Goal: Transaction & Acquisition: Book appointment/travel/reservation

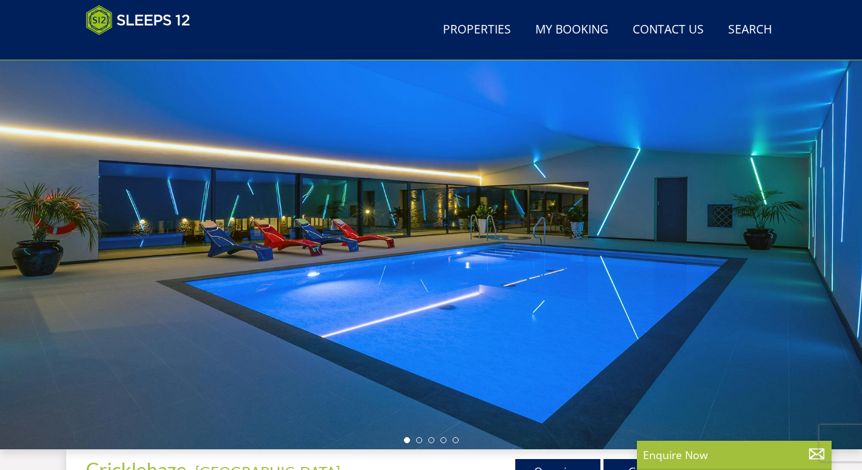
scroll to position [94, 0]
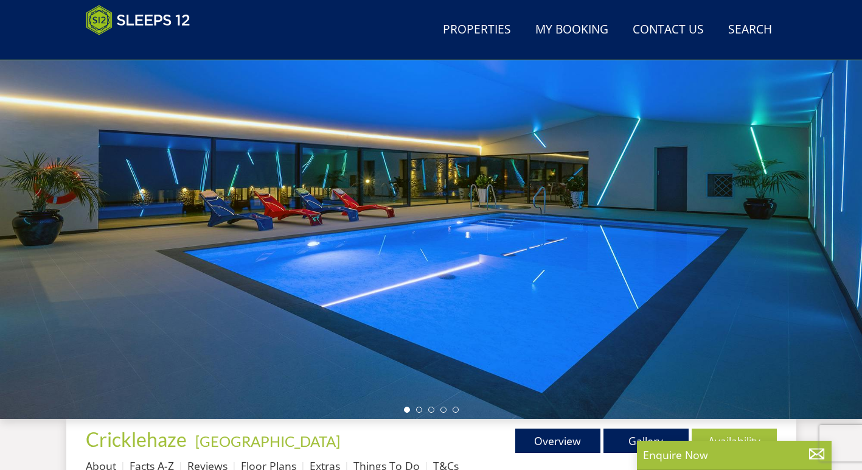
click at [802, 184] on div at bounding box center [431, 206] width 862 height 426
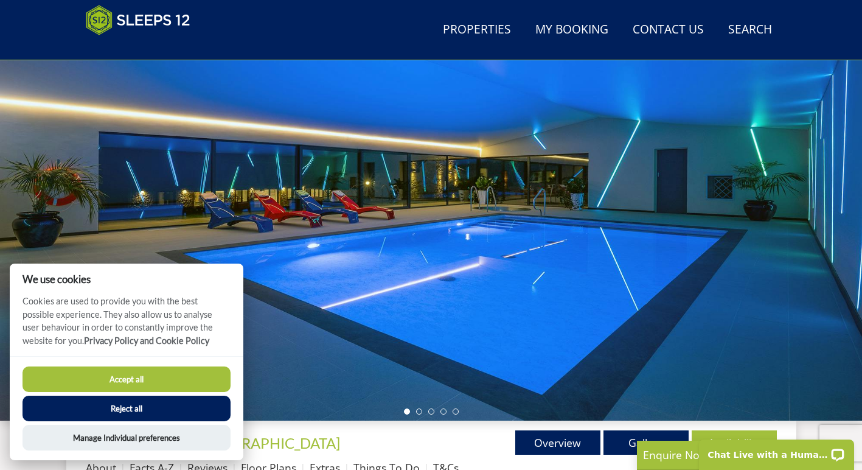
scroll to position [86, 0]
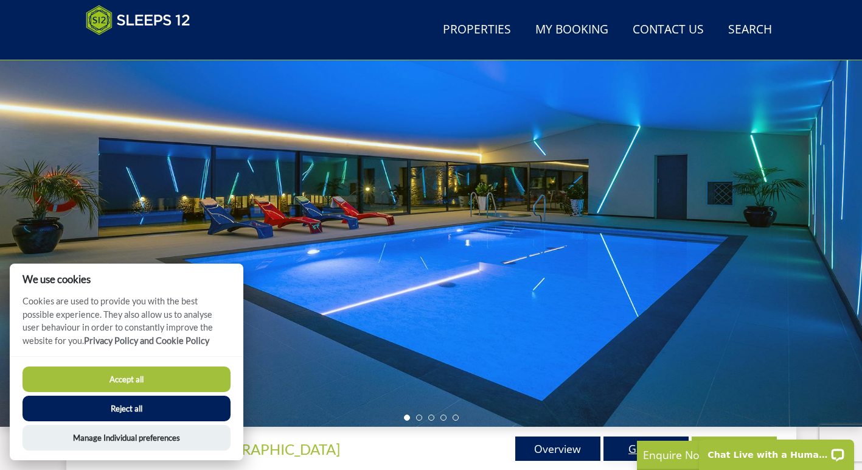
click at [618, 449] on link "Gallery" at bounding box center [645, 448] width 85 height 24
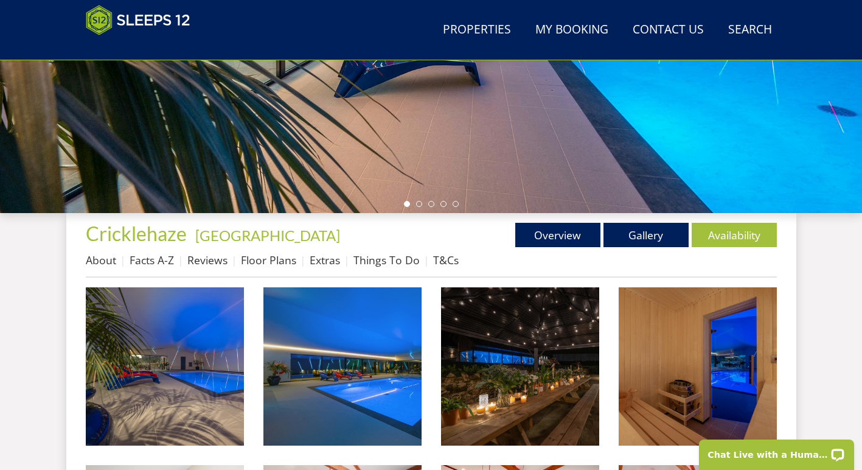
scroll to position [356, 0]
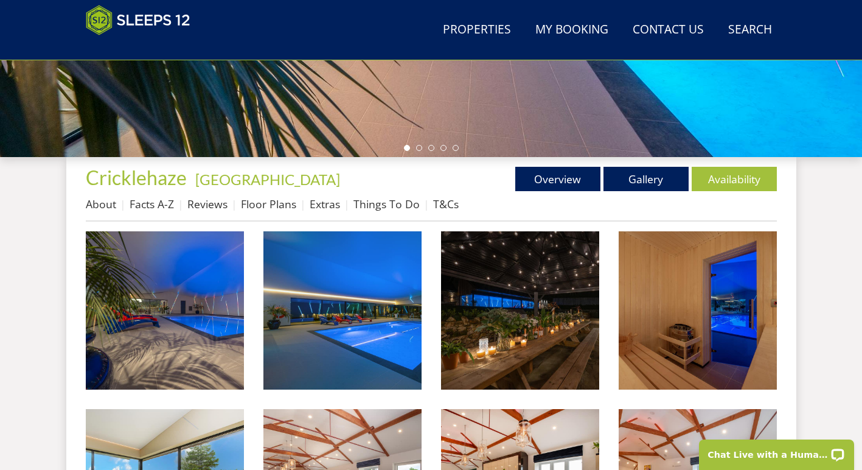
click at [113, 196] on li "About" at bounding box center [108, 203] width 44 height 21
click at [107, 206] on link "About" at bounding box center [101, 203] width 30 height 15
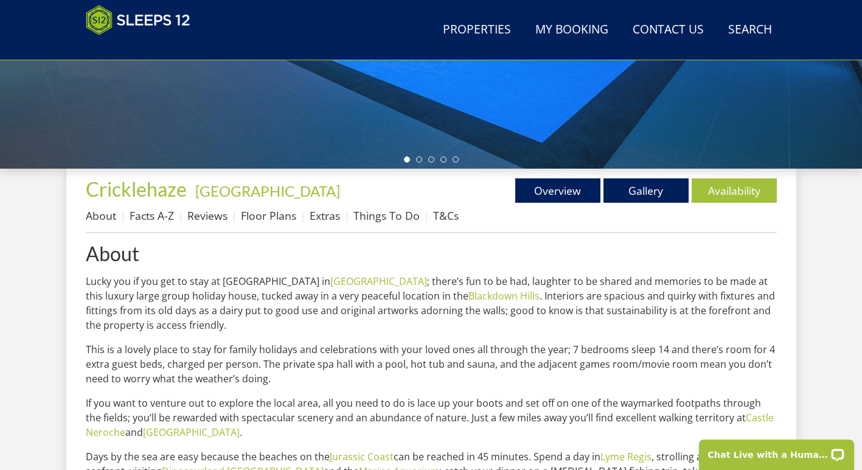
scroll to position [349, 0]
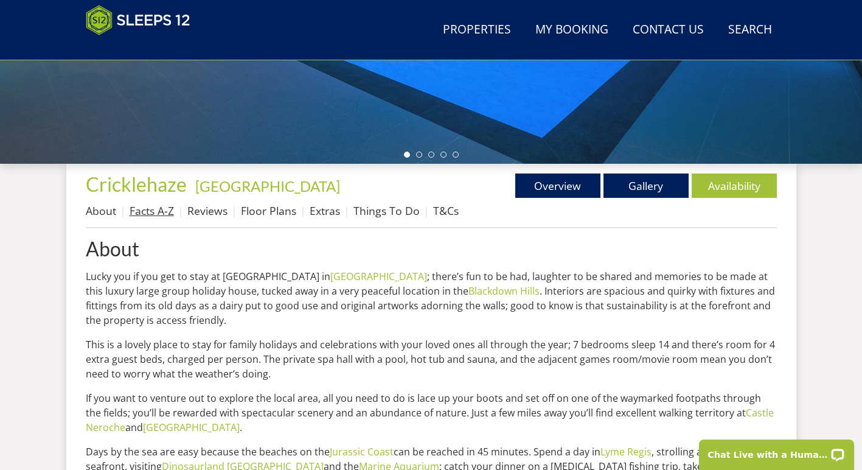
click at [169, 209] on link "Facts A-Z" at bounding box center [152, 210] width 44 height 15
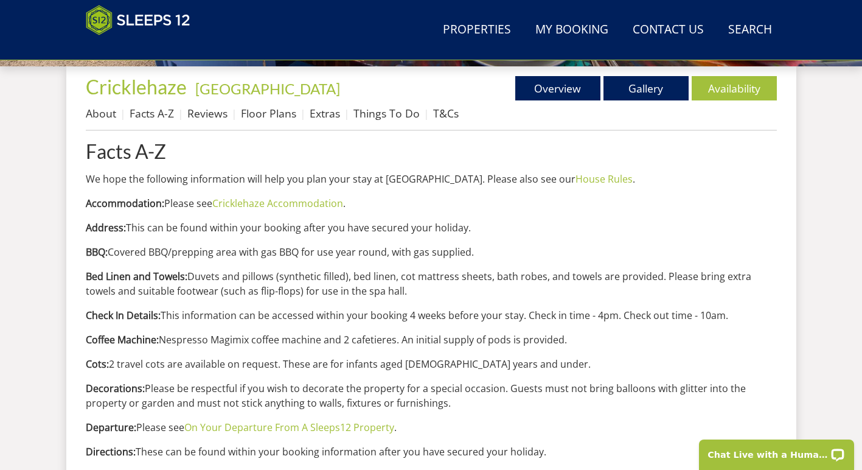
scroll to position [440, 0]
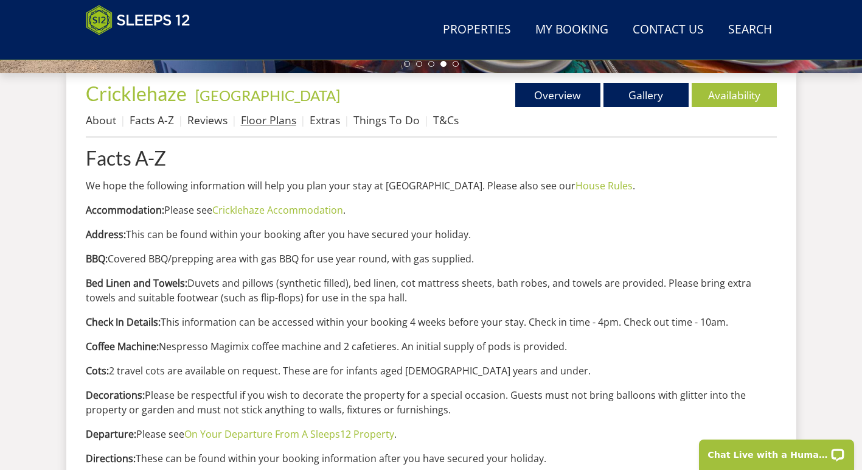
click at [285, 122] on link "Floor Plans" at bounding box center [268, 120] width 55 height 15
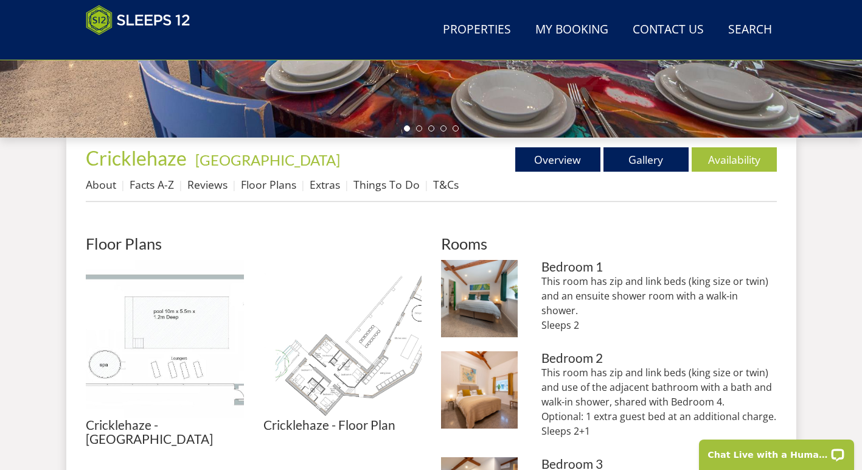
scroll to position [372, 0]
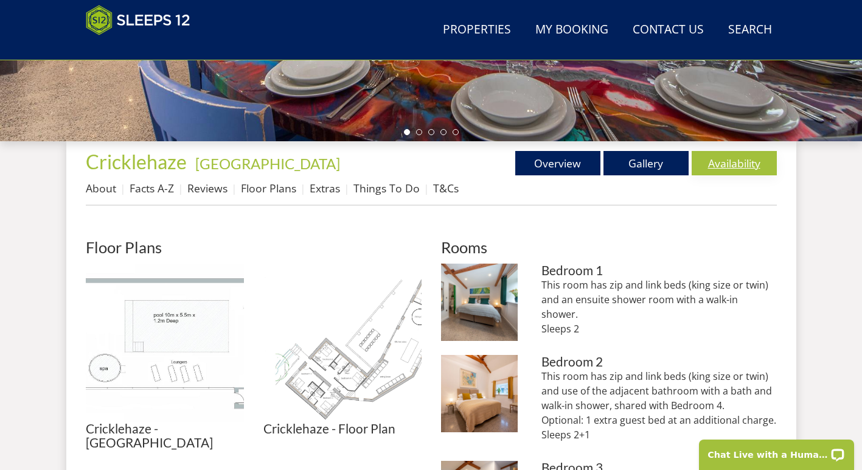
click at [720, 158] on link "Availability" at bounding box center [734, 163] width 85 height 24
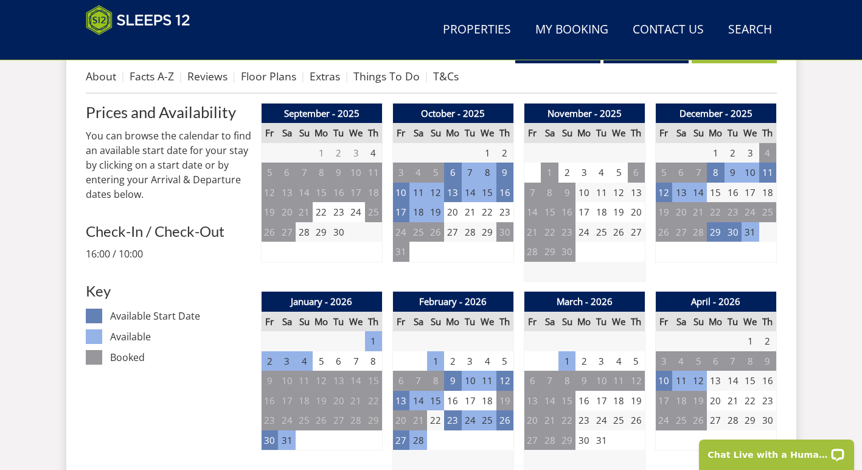
scroll to position [463, 0]
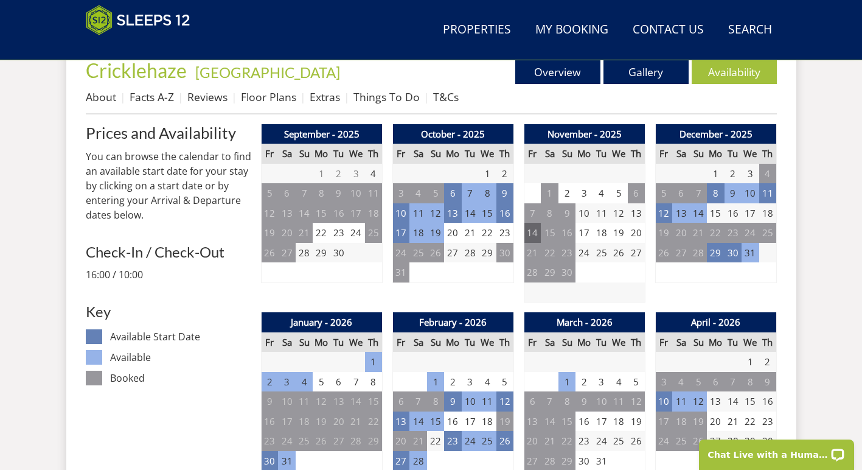
click at [538, 236] on td "14" at bounding box center [532, 233] width 17 height 20
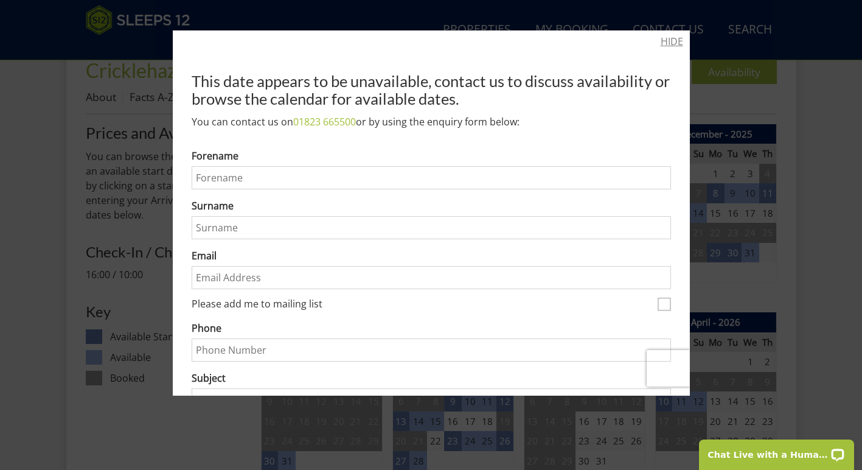
click at [667, 41] on link "HIDE" at bounding box center [672, 41] width 23 height 15
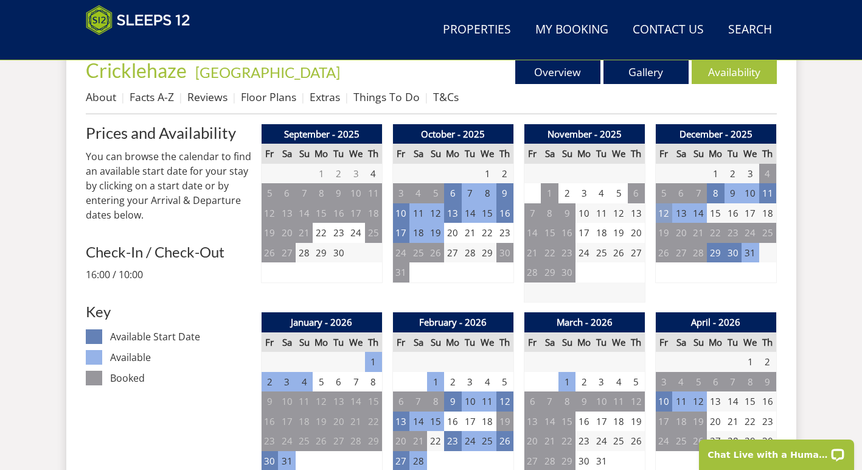
click at [659, 206] on td "12" at bounding box center [663, 213] width 17 height 20
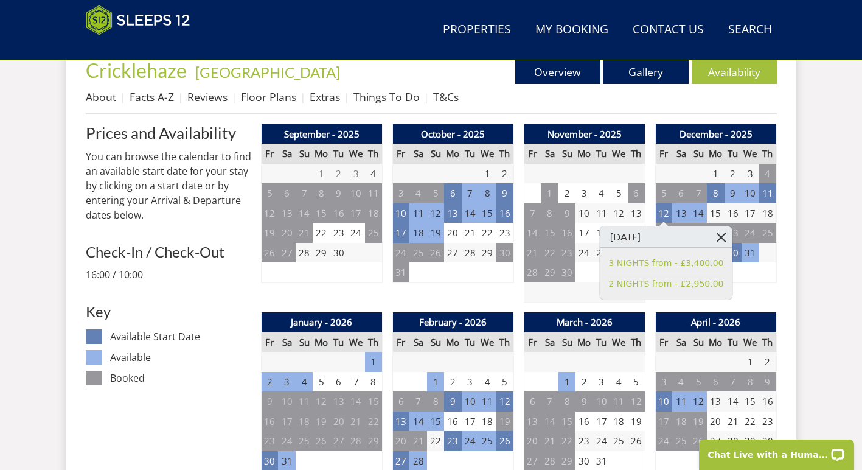
click at [718, 238] on link at bounding box center [720, 236] width 21 height 21
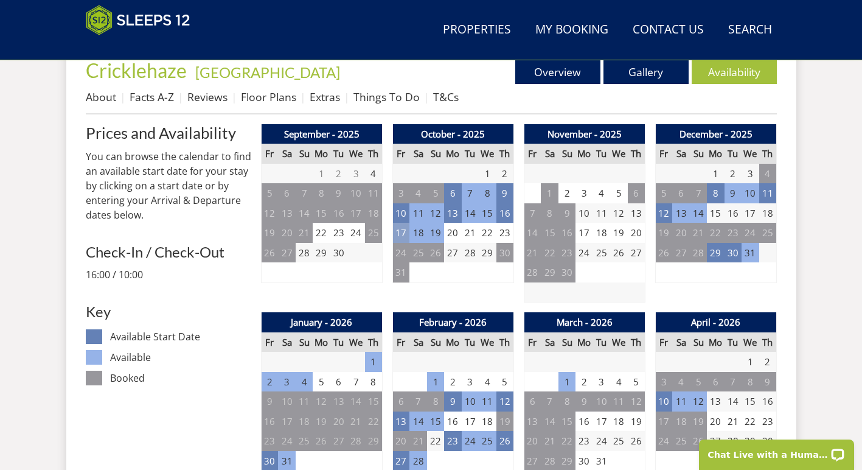
click at [403, 231] on td "17" at bounding box center [400, 233] width 17 height 20
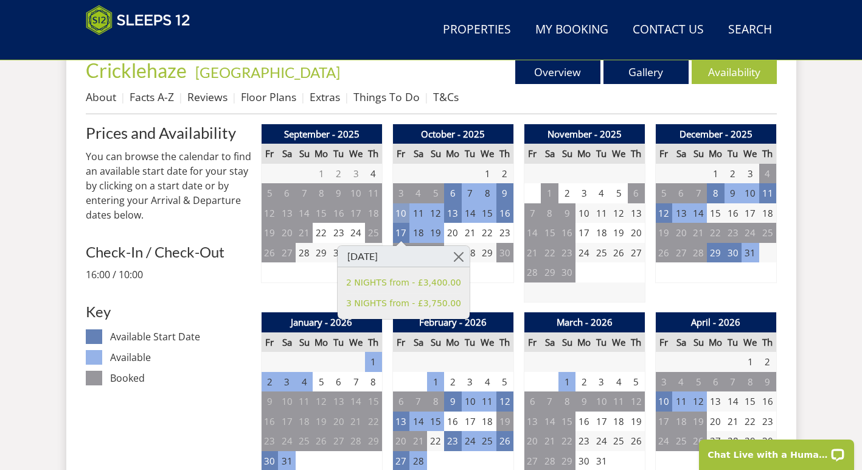
click at [403, 204] on td "10" at bounding box center [400, 213] width 17 height 20
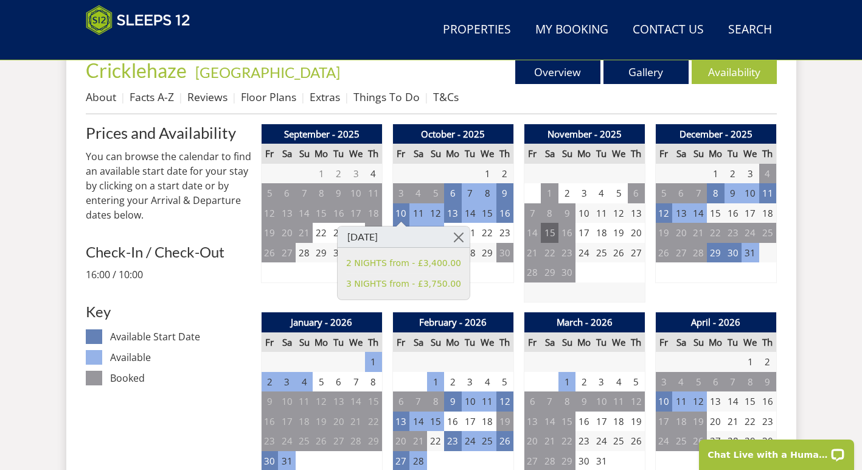
click at [546, 239] on td "15" at bounding box center [549, 233] width 17 height 20
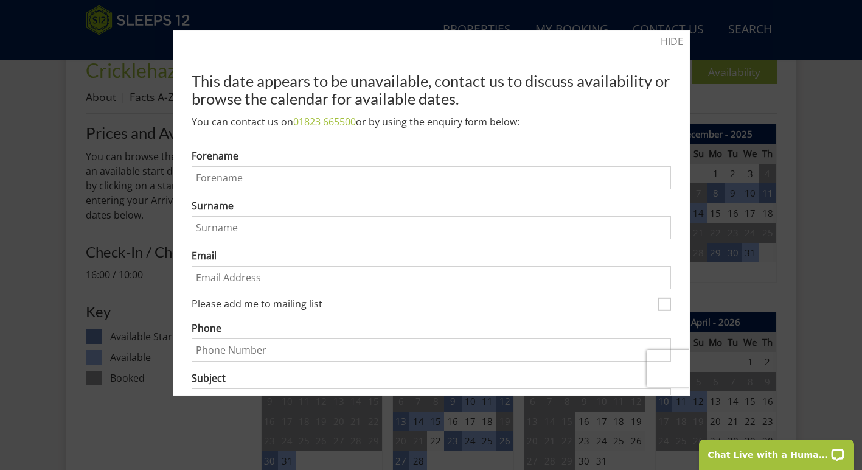
click at [668, 42] on link "HIDE" at bounding box center [672, 41] width 23 height 15
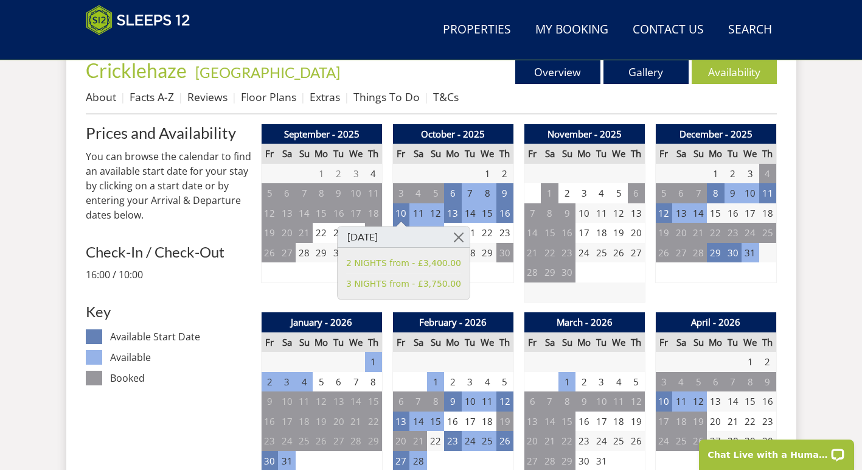
click at [271, 373] on td "2" at bounding box center [269, 382] width 17 height 20
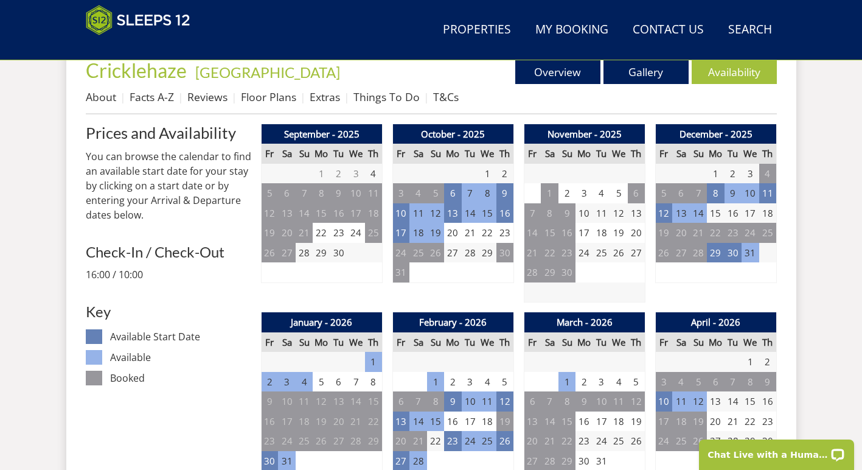
click at [271, 380] on td "2" at bounding box center [269, 382] width 17 height 20
click at [272, 375] on td "2" at bounding box center [269, 382] width 17 height 20
drag, startPoint x: 289, startPoint y: 390, endPoint x: 300, endPoint y: 266, distance: 125.2
click at [300, 266] on td "5" at bounding box center [304, 272] width 17 height 20
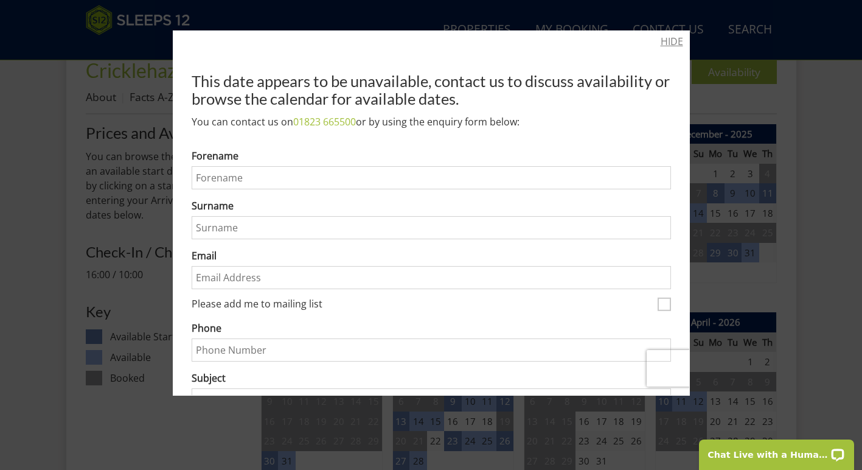
click at [661, 40] on link "HIDE" at bounding box center [672, 41] width 23 height 15
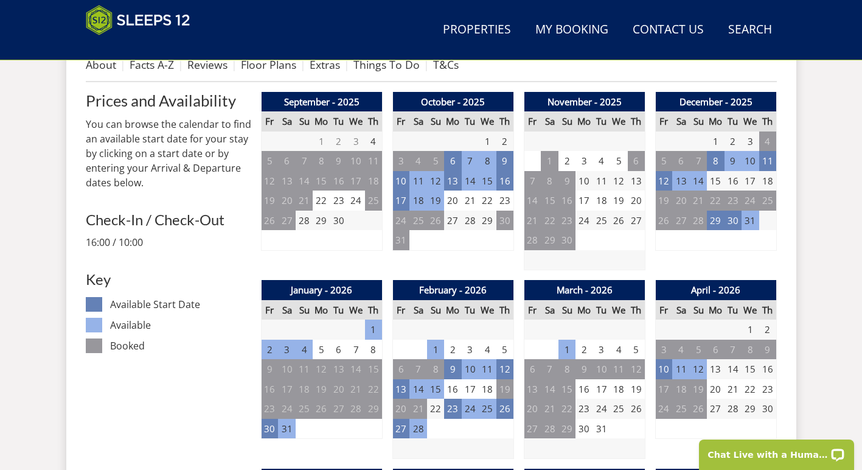
scroll to position [553, 0]
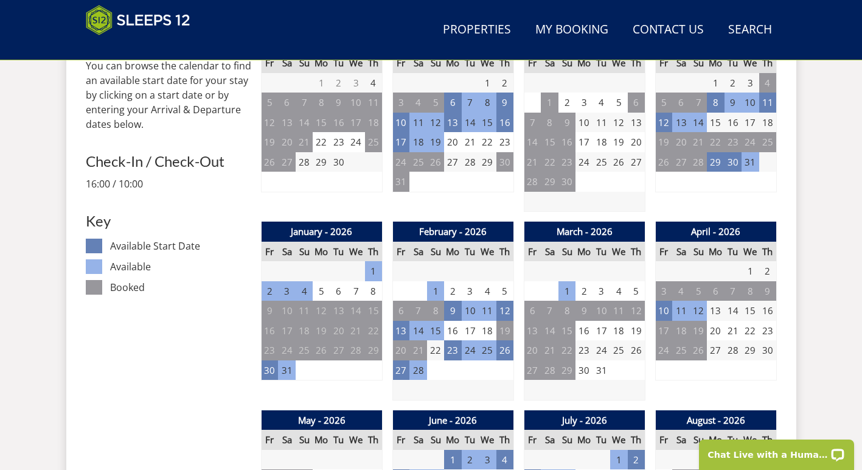
click at [263, 292] on td "2" at bounding box center [269, 291] width 17 height 20
click at [269, 291] on td "2" at bounding box center [269, 291] width 17 height 20
click at [266, 369] on td "30" at bounding box center [269, 370] width 17 height 20
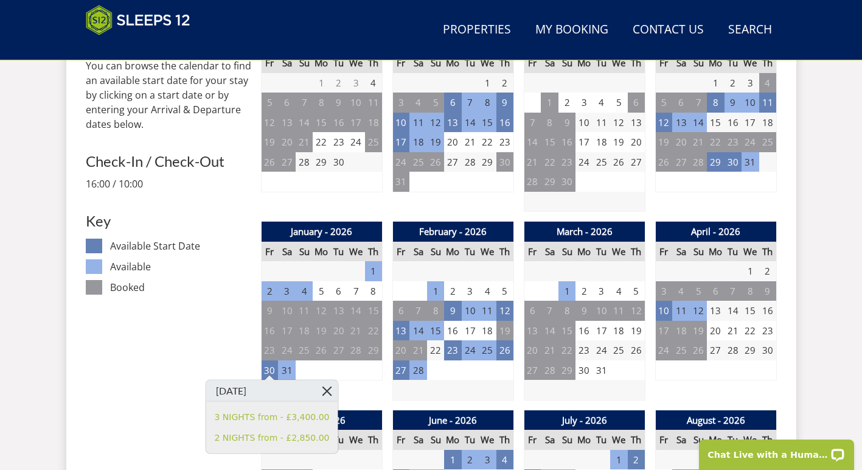
click at [324, 388] on link at bounding box center [326, 390] width 21 height 21
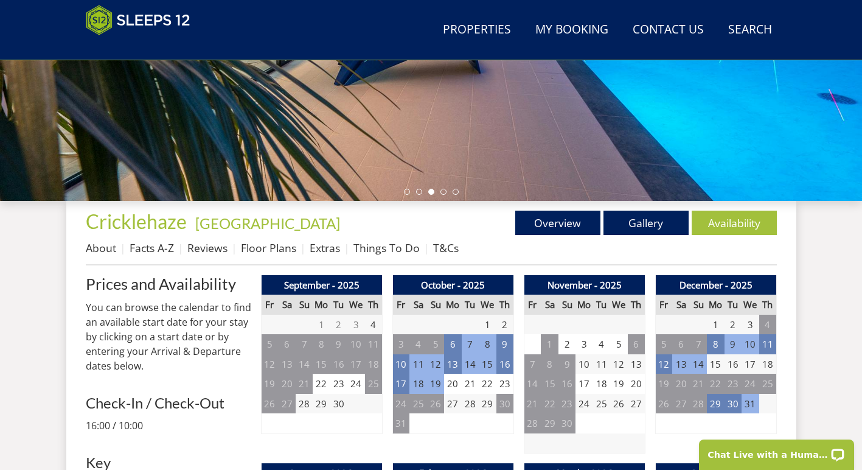
scroll to position [321, 0]
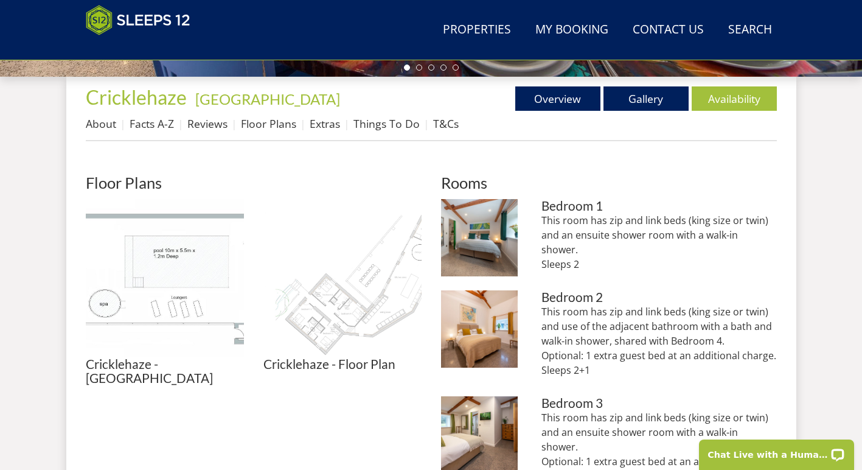
click at [349, 320] on img at bounding box center [342, 278] width 158 height 158
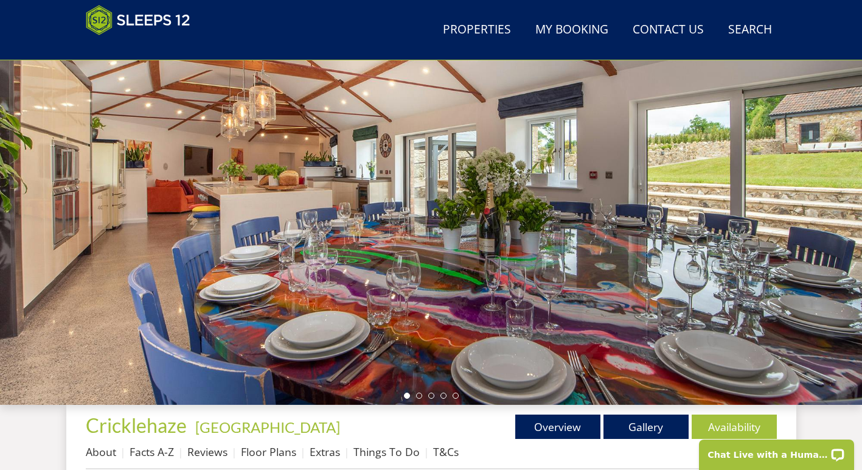
scroll to position [106, 0]
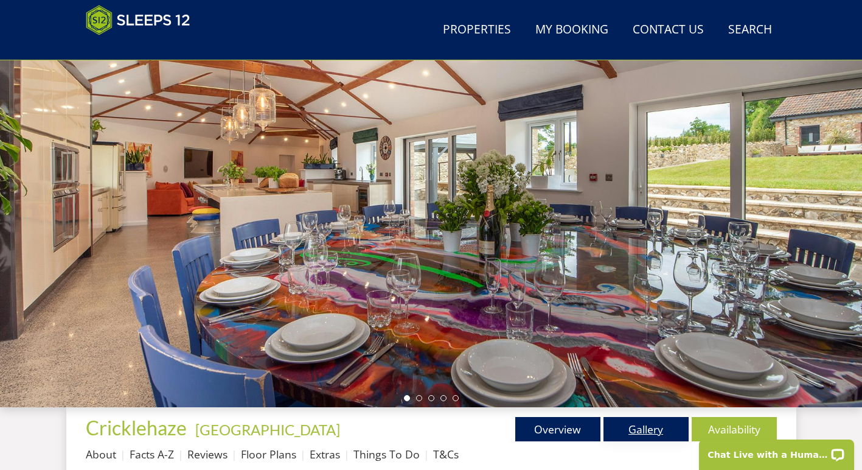
click at [640, 424] on link "Gallery" at bounding box center [645, 429] width 85 height 24
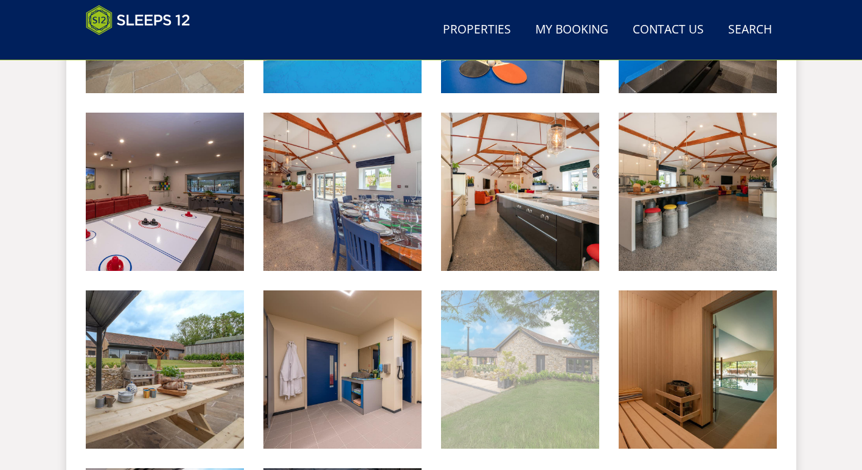
scroll to position [1534, 0]
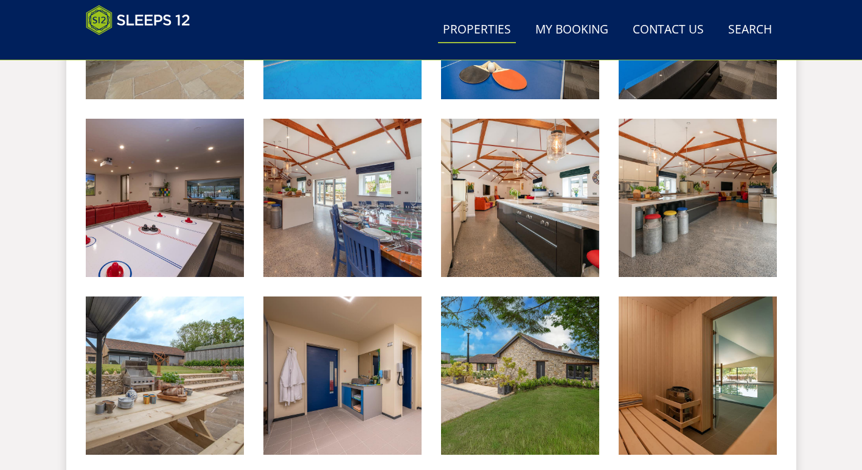
click at [482, 29] on link "Properties" at bounding box center [477, 29] width 78 height 27
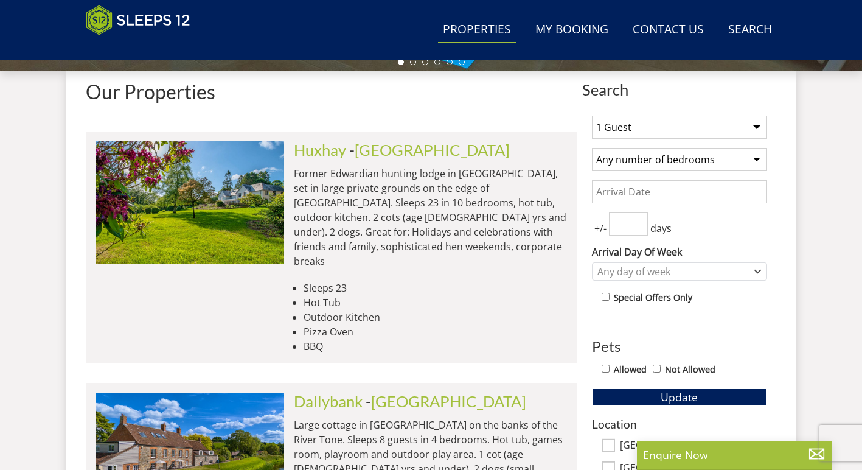
scroll to position [433, 0]
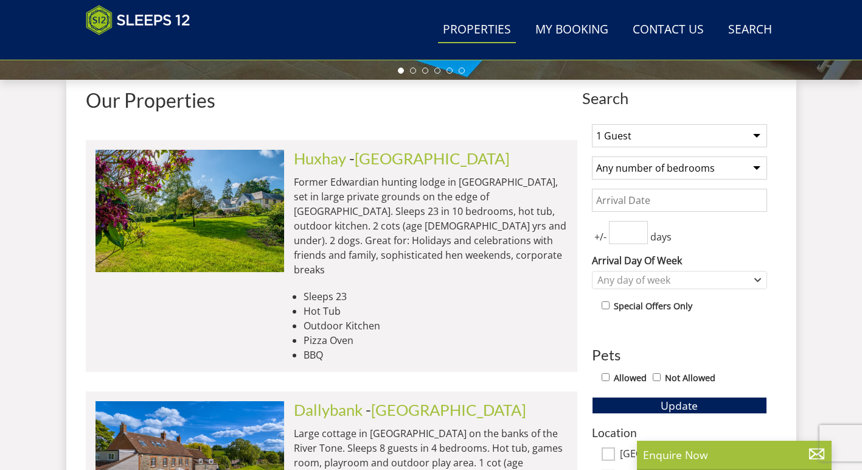
select select "12"
click at [656, 204] on input "Date" at bounding box center [679, 200] width 175 height 23
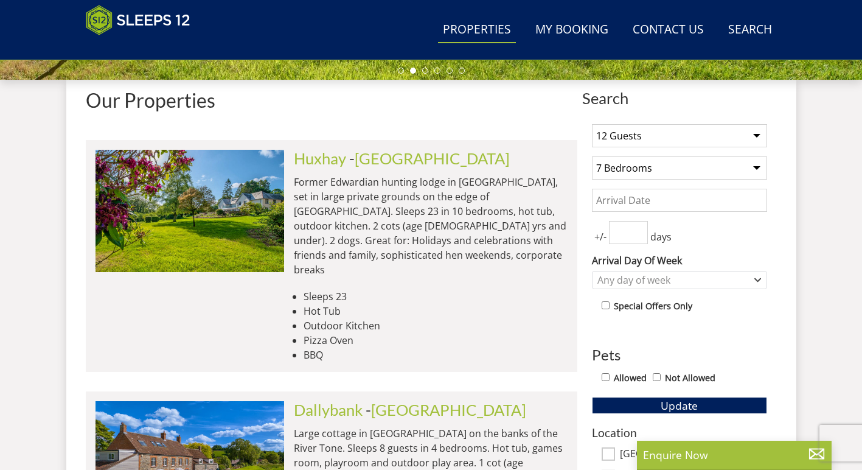
select select "6"
click at [642, 197] on input "Date" at bounding box center [679, 200] width 175 height 23
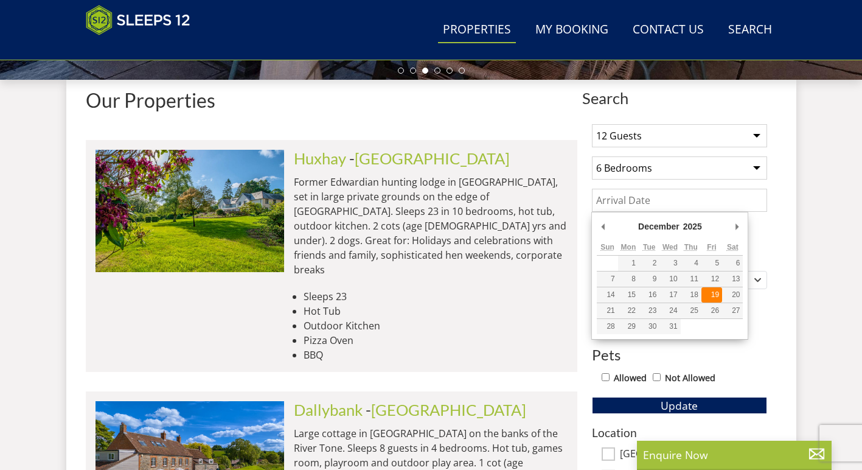
type input "[DATE]"
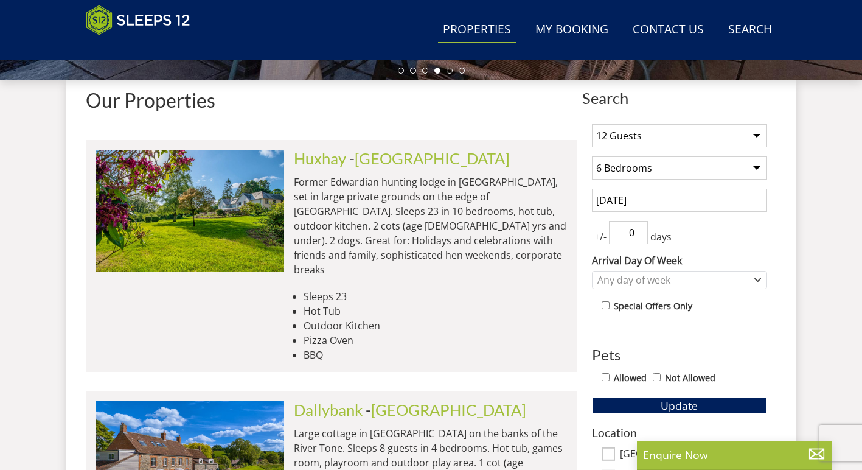
click at [640, 232] on input "0" at bounding box center [628, 232] width 39 height 23
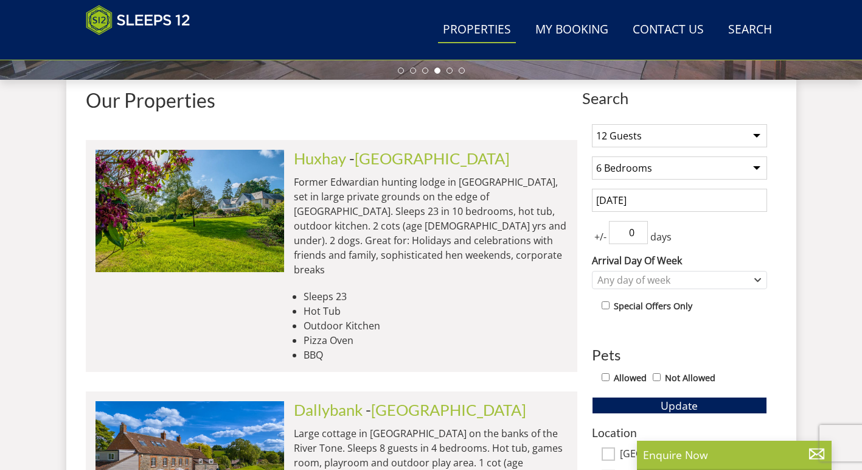
click at [640, 232] on input "0" at bounding box center [628, 232] width 39 height 23
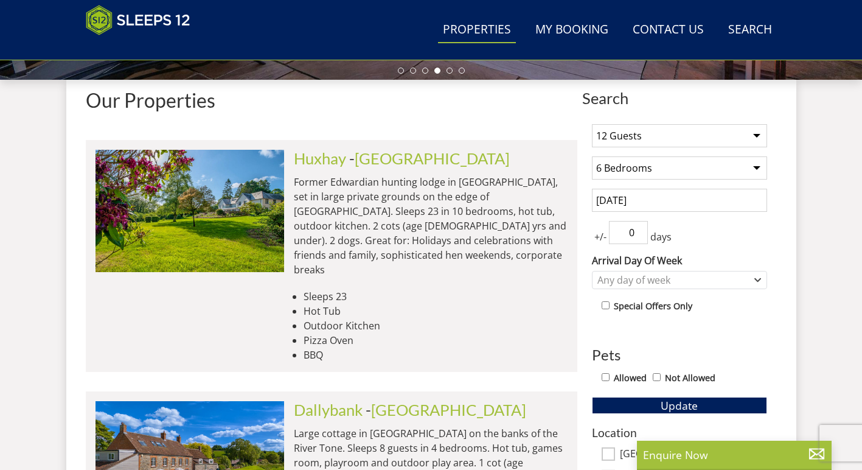
click at [640, 232] on input "0" at bounding box center [628, 232] width 39 height 23
click at [640, 228] on input "1" at bounding box center [628, 232] width 39 height 23
type input "2"
click at [640, 228] on input "2" at bounding box center [628, 232] width 39 height 23
click at [651, 286] on div "Any day of week" at bounding box center [673, 279] width 158 height 13
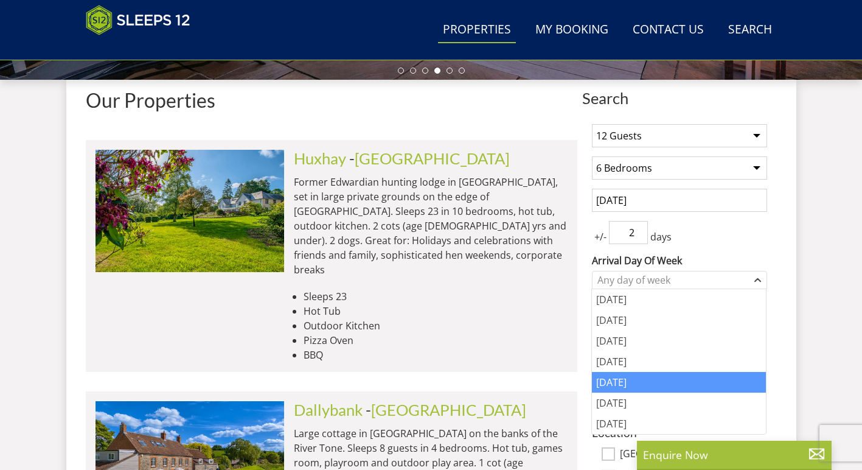
click at [624, 387] on div "[DATE]" at bounding box center [679, 382] width 174 height 21
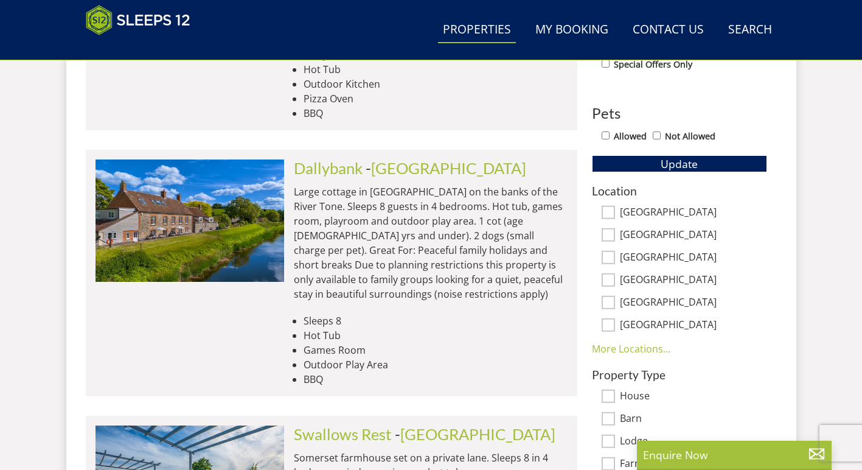
scroll to position [691, 0]
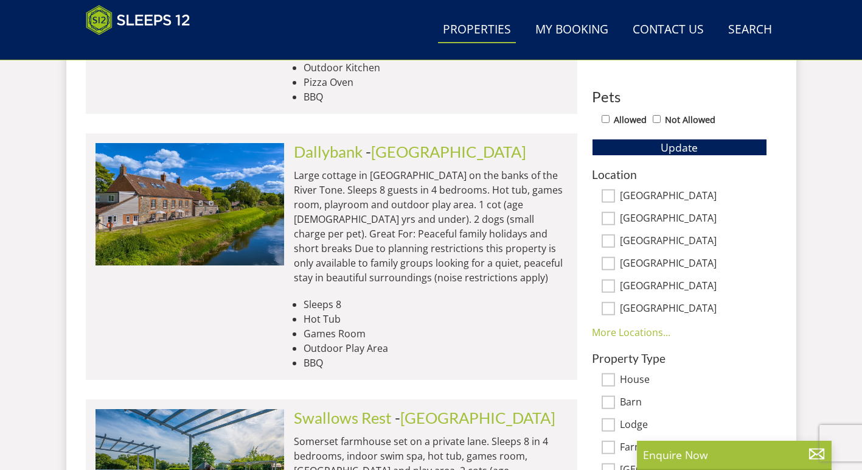
click at [612, 196] on input "[GEOGRAPHIC_DATA]" at bounding box center [608, 195] width 13 height 13
checkbox input "true"
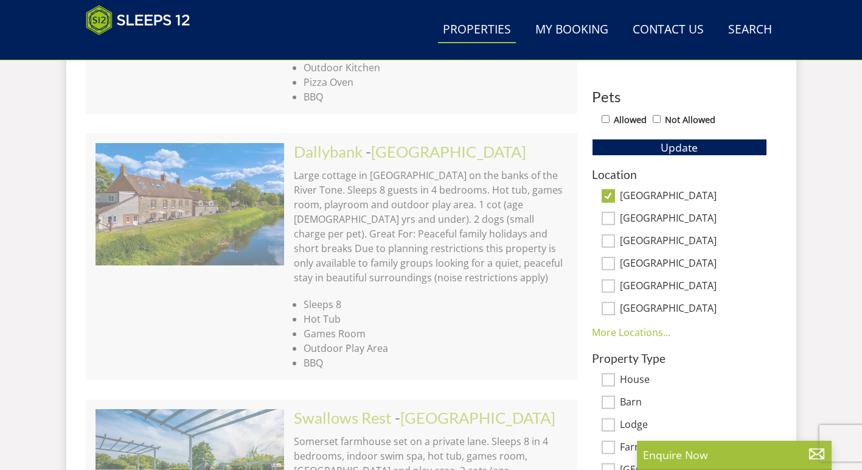
click at [610, 215] on input "[GEOGRAPHIC_DATA]" at bounding box center [608, 218] width 13 height 13
checkbox input "true"
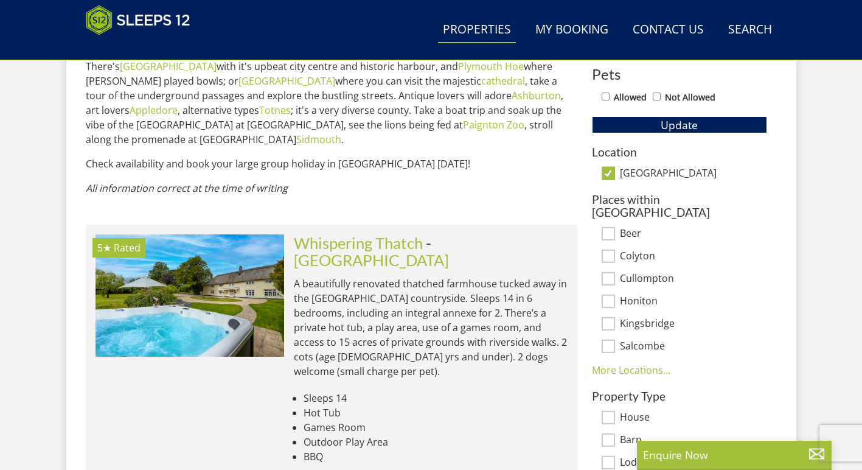
scroll to position [692, 0]
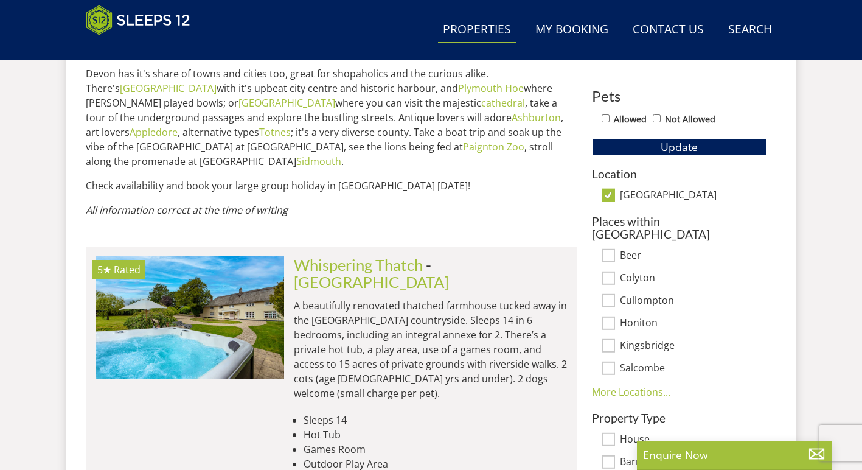
click at [611, 195] on input "[GEOGRAPHIC_DATA]" at bounding box center [608, 195] width 13 height 13
checkbox input "false"
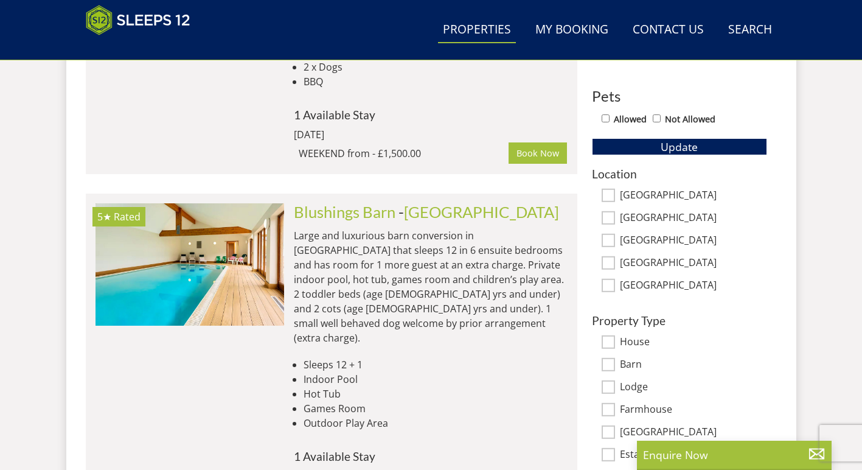
click at [610, 195] on input "[GEOGRAPHIC_DATA]" at bounding box center [608, 195] width 13 height 13
checkbox input "true"
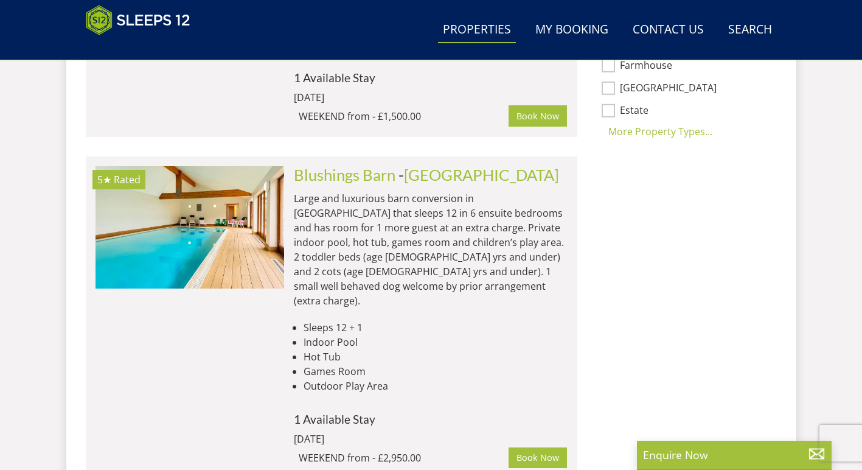
scroll to position [1122, 0]
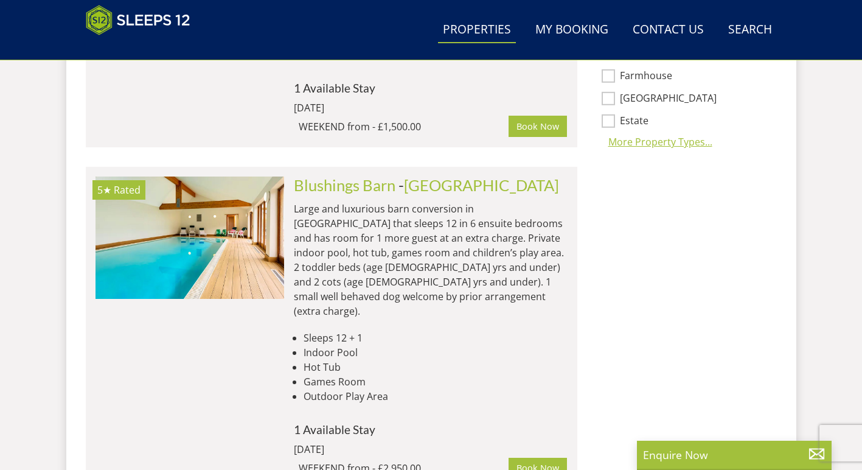
click at [658, 134] on div "More Property Types..." at bounding box center [679, 141] width 175 height 15
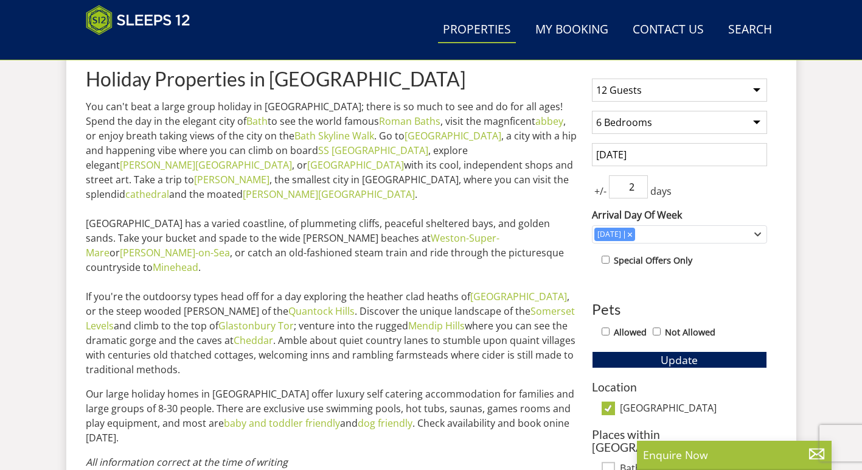
scroll to position [479, 0]
click at [653, 358] on button "Update" at bounding box center [679, 358] width 175 height 17
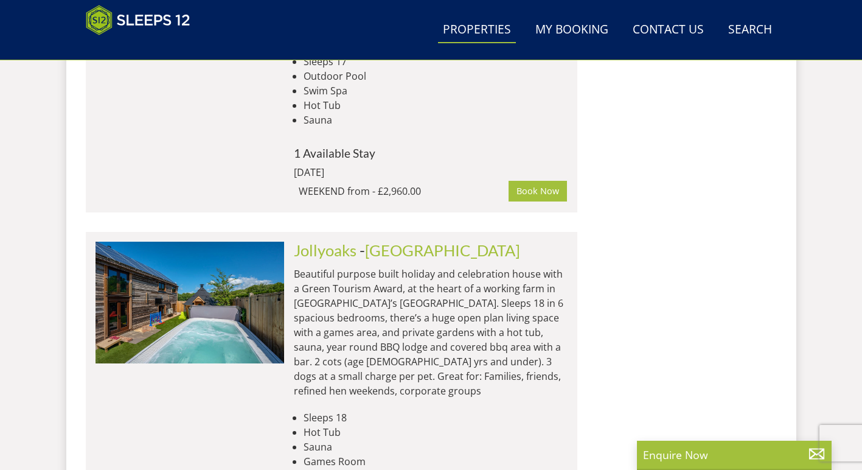
scroll to position [2718, 0]
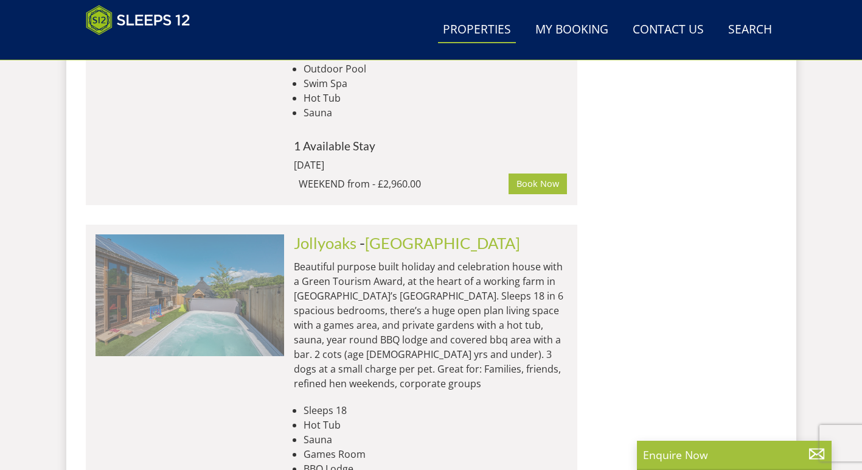
click at [257, 234] on img at bounding box center [189, 295] width 189 height 122
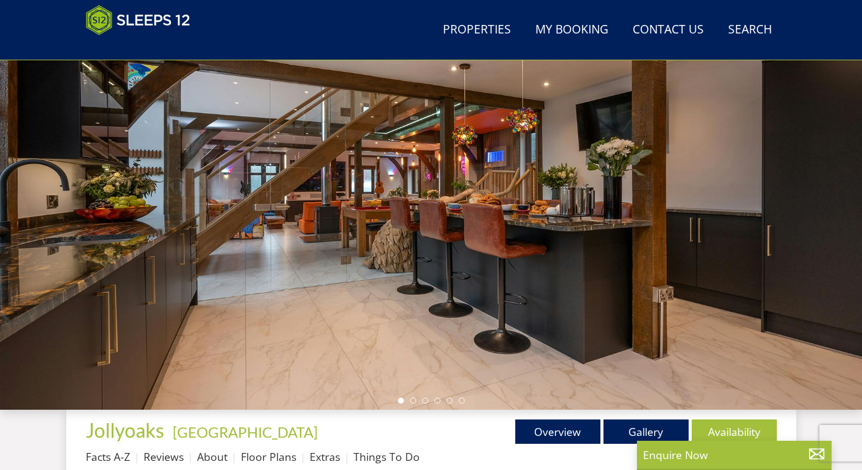
scroll to position [103, 0]
click at [738, 154] on div at bounding box center [431, 197] width 862 height 426
click at [655, 426] on link "Gallery" at bounding box center [645, 432] width 85 height 24
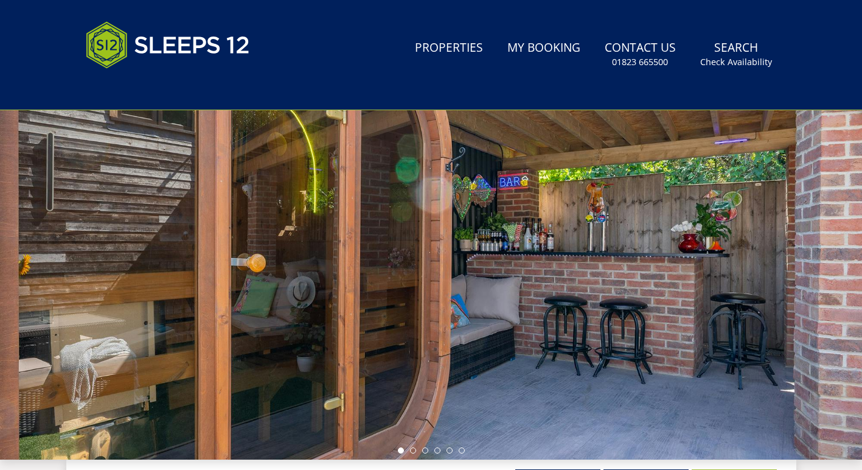
scroll to position [145, 0]
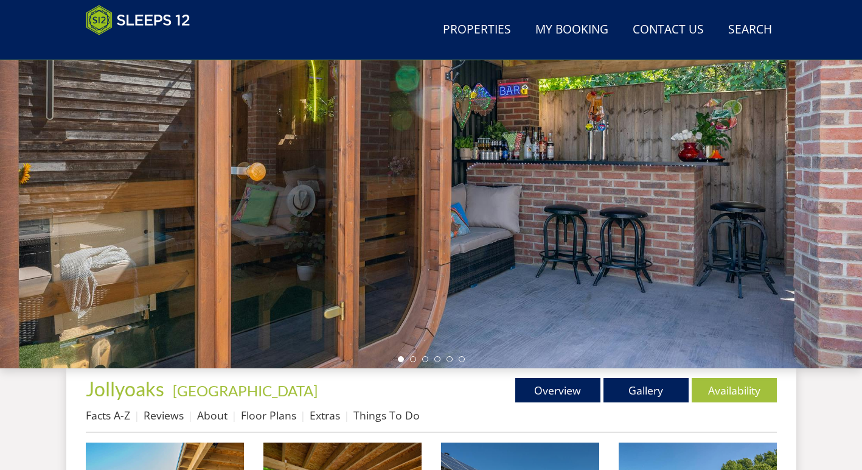
click at [544, 157] on div at bounding box center [431, 155] width 862 height 426
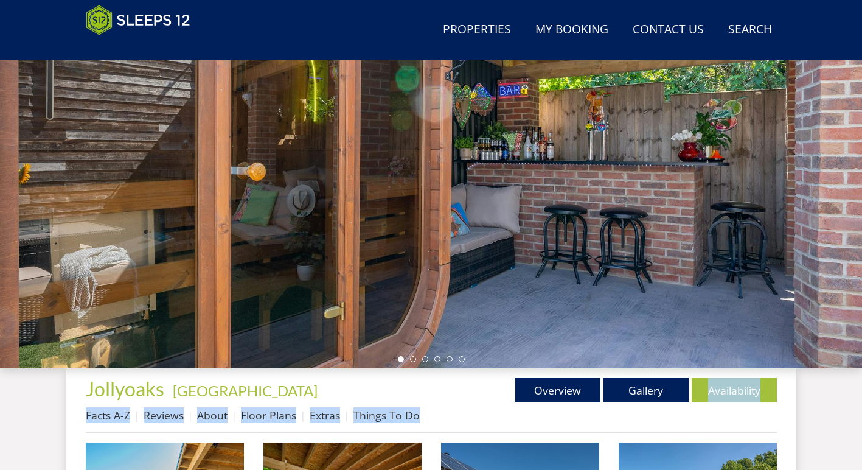
drag, startPoint x: 632, startPoint y: 403, endPoint x: 473, endPoint y: 399, distance: 159.4
click at [476, 403] on div "Properties [GEOGRAPHIC_DATA] - [GEOGRAPHIC_DATA] Overview Gallery Availability …" at bounding box center [431, 405] width 691 height 55
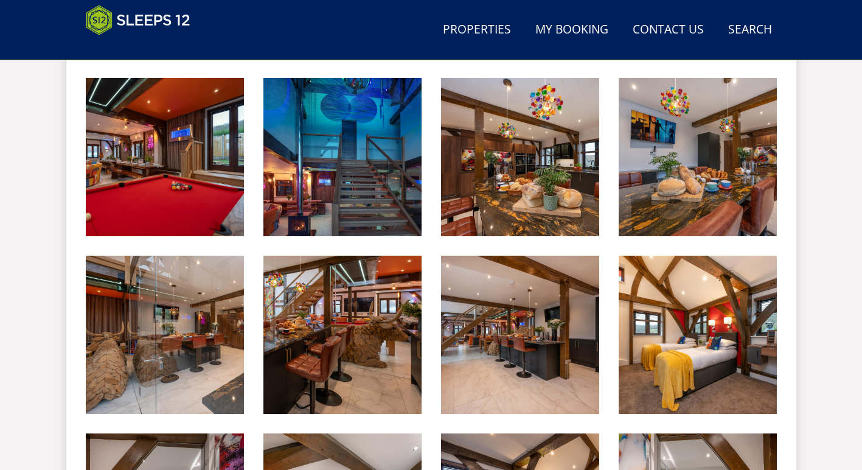
scroll to position [1010, 0]
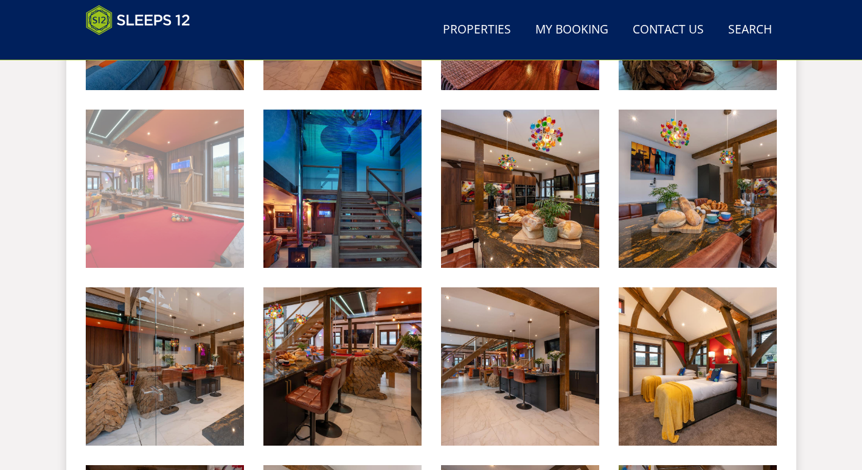
click at [158, 158] on img at bounding box center [165, 188] width 158 height 158
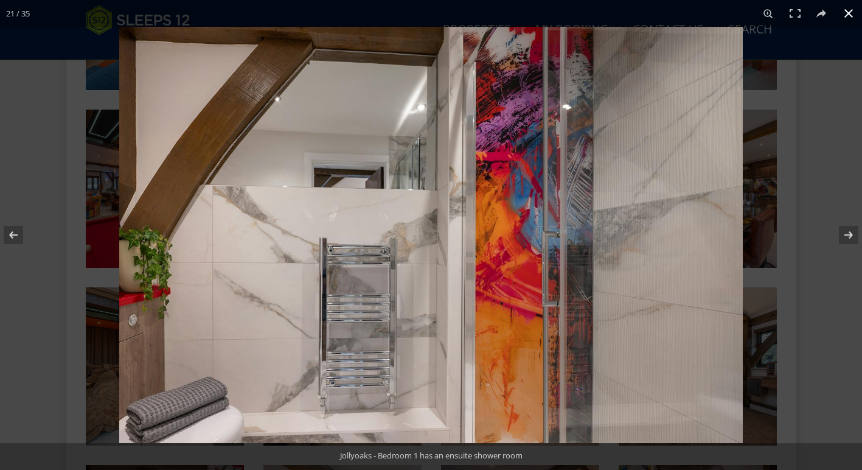
click at [845, 15] on button at bounding box center [848, 13] width 27 height 27
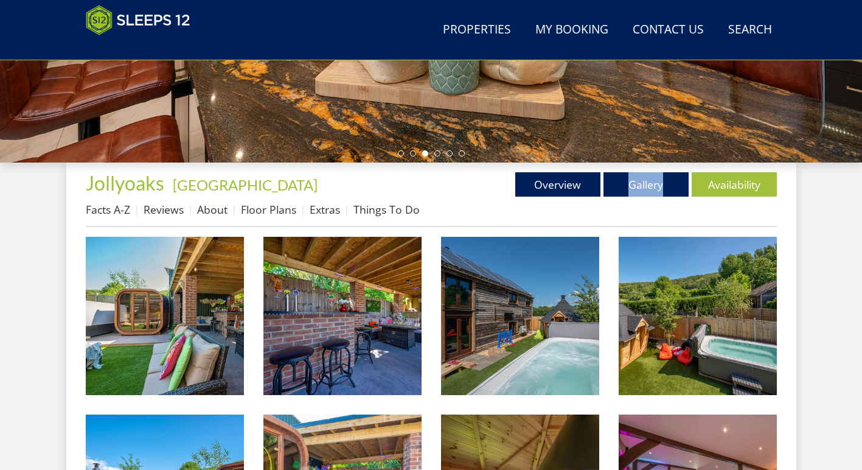
scroll to position [352, 0]
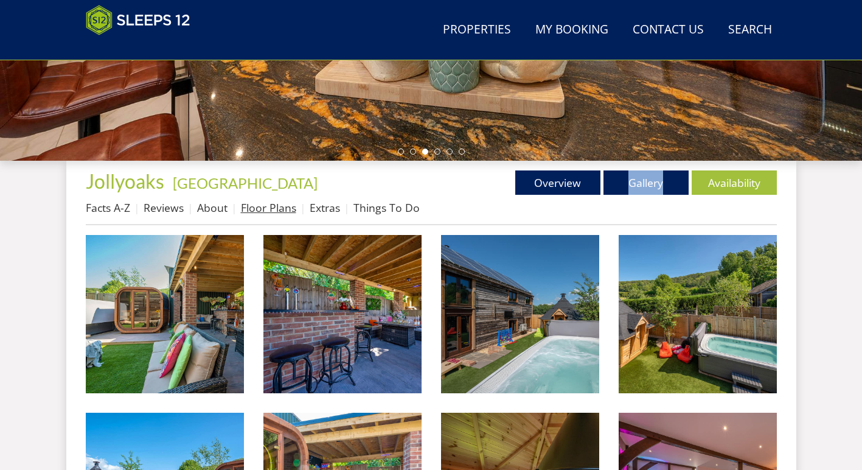
click at [280, 210] on link "Floor Plans" at bounding box center [268, 207] width 55 height 15
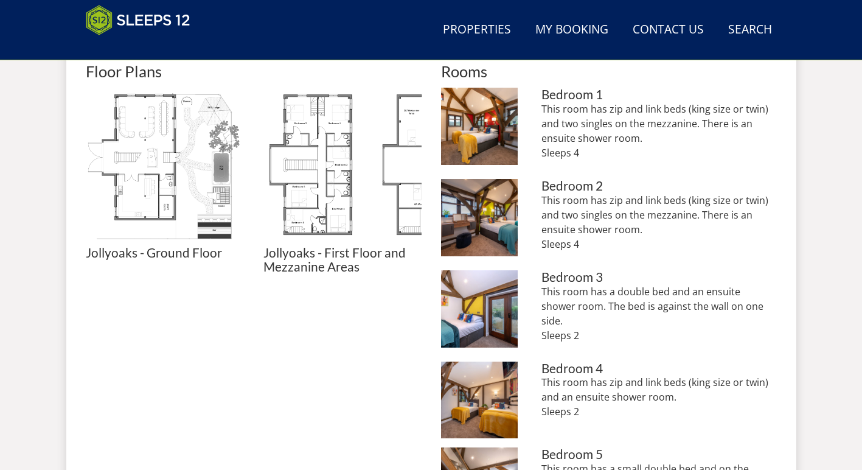
scroll to position [534, 0]
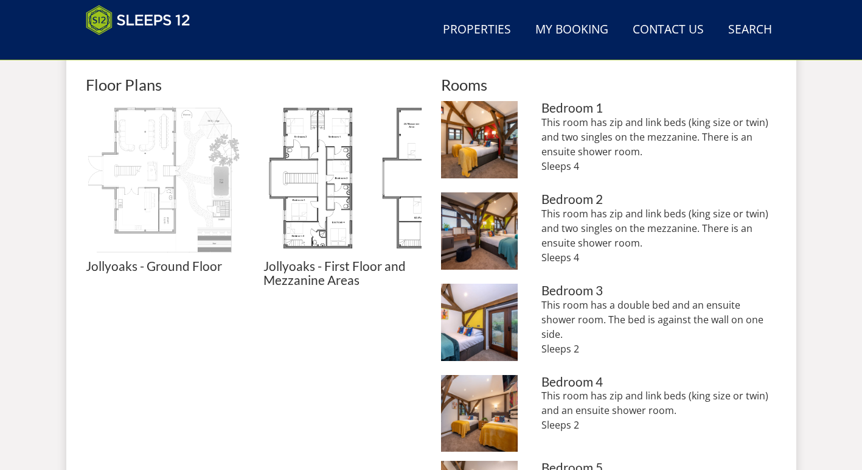
click at [146, 199] on img at bounding box center [165, 180] width 158 height 158
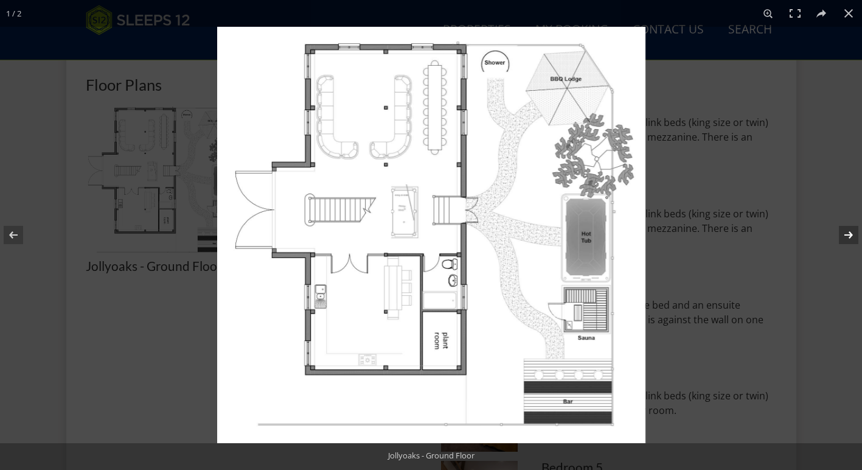
click at [849, 233] on button at bounding box center [840, 234] width 43 height 61
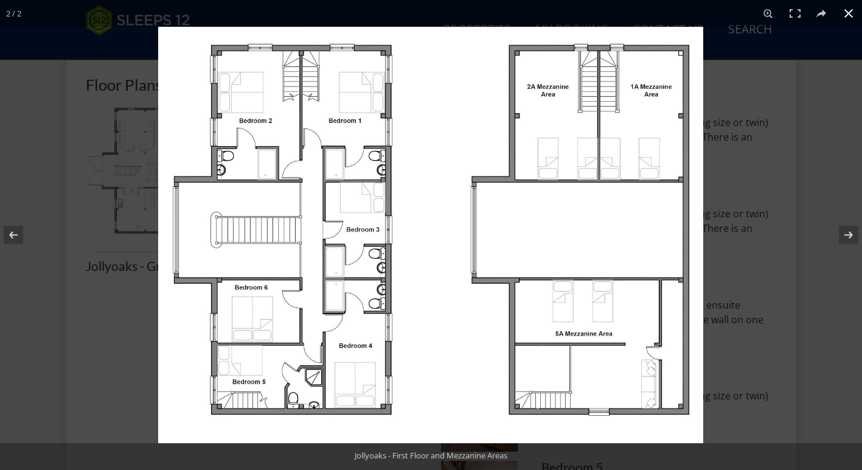
click at [741, 138] on div at bounding box center [589, 262] width 862 height 470
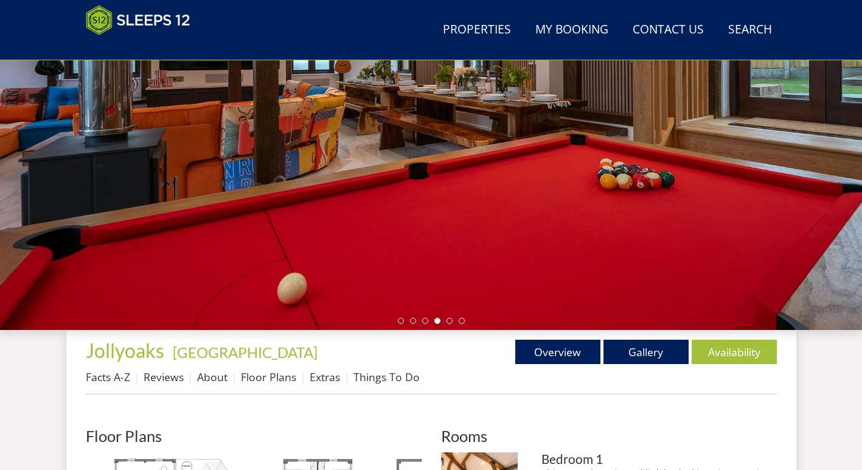
scroll to position [192, 0]
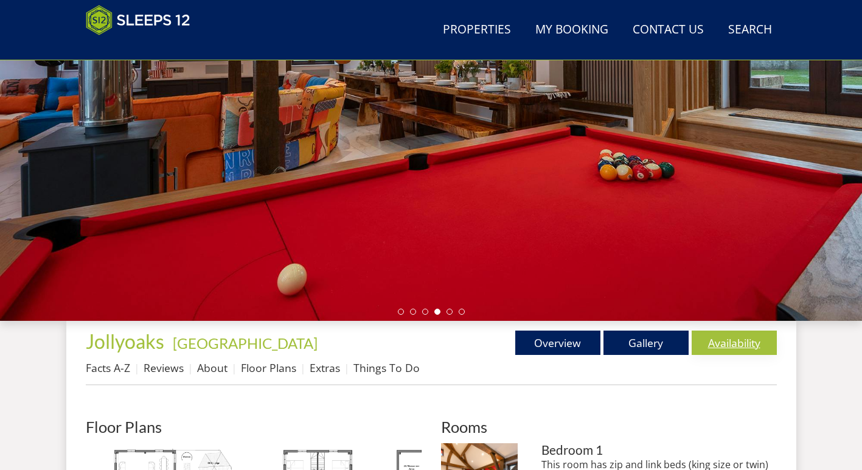
click at [729, 335] on link "Availability" at bounding box center [734, 342] width 85 height 24
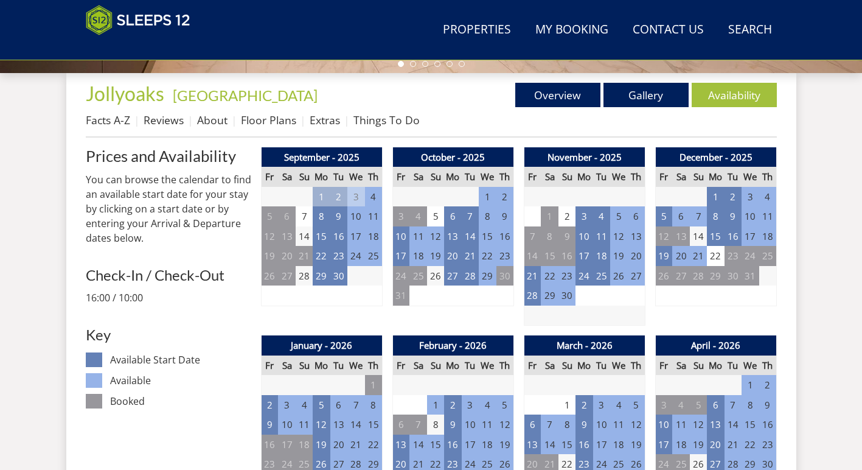
scroll to position [439, 0]
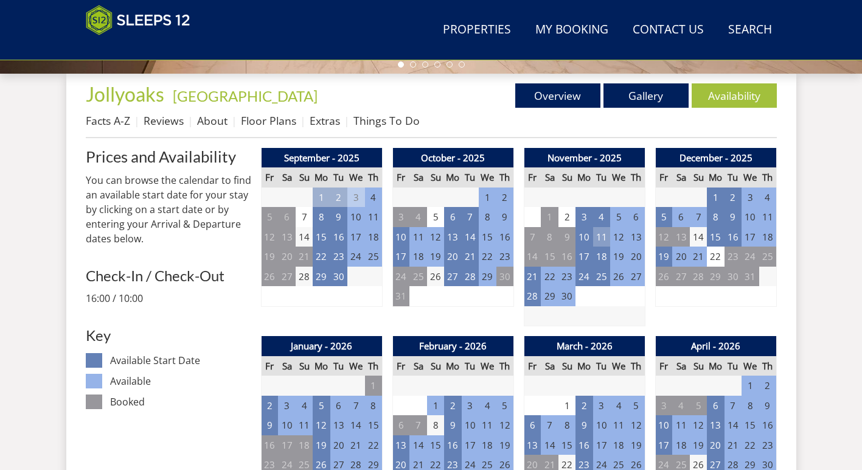
click at [602, 238] on td "11" at bounding box center [601, 237] width 17 height 20
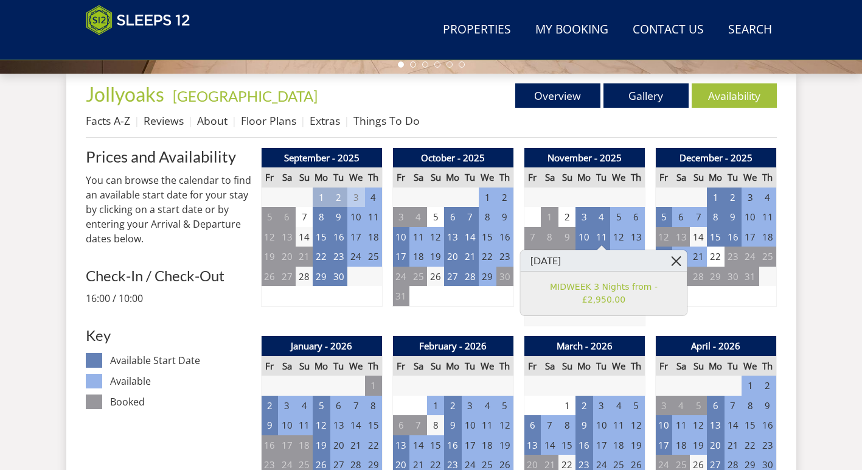
click at [668, 258] on link at bounding box center [675, 260] width 21 height 21
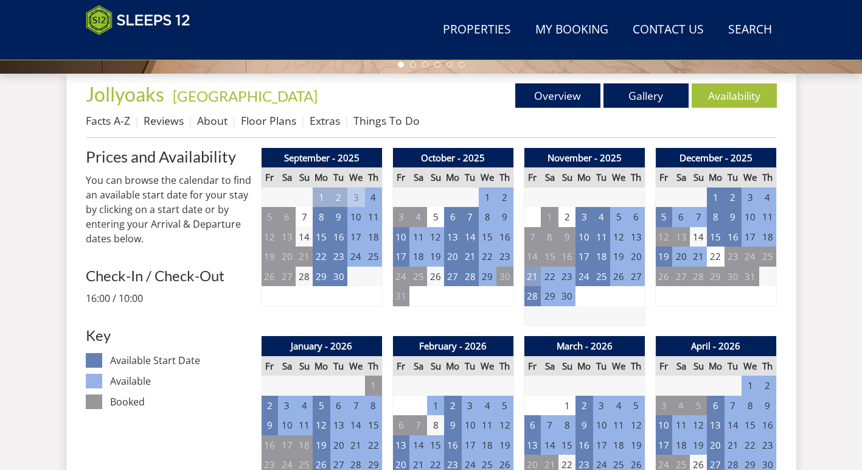
click at [532, 271] on td "21" at bounding box center [532, 276] width 17 height 20
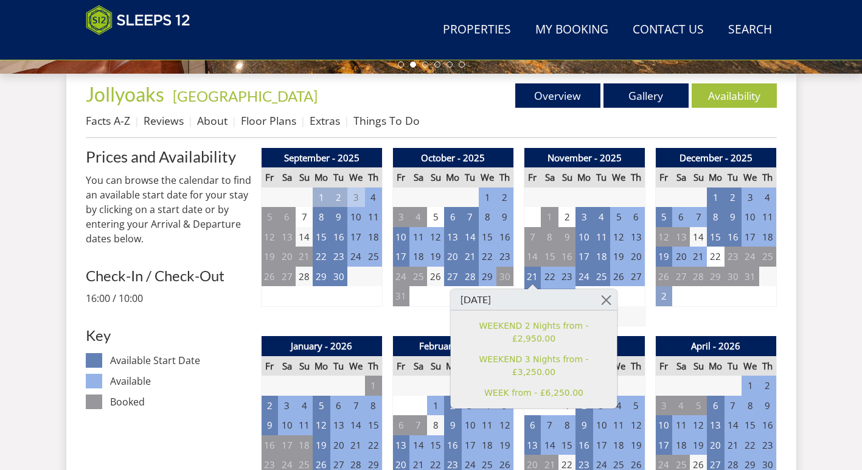
click at [659, 303] on td "2" at bounding box center [663, 296] width 17 height 20
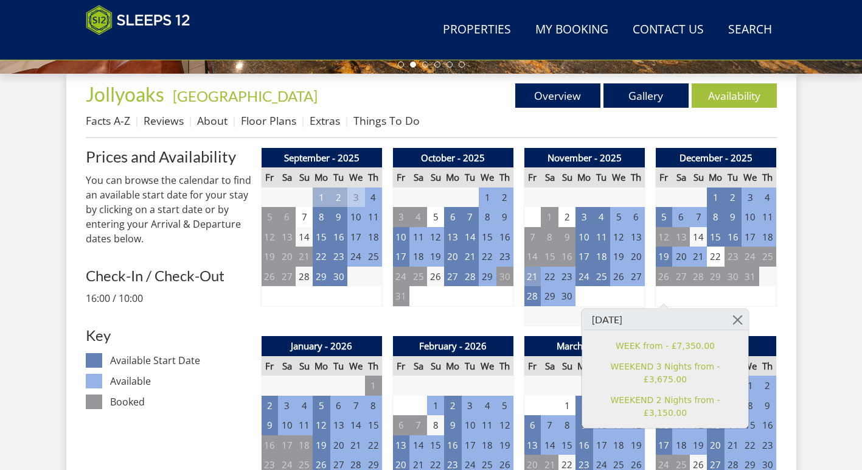
click at [529, 280] on td "21" at bounding box center [532, 276] width 17 height 20
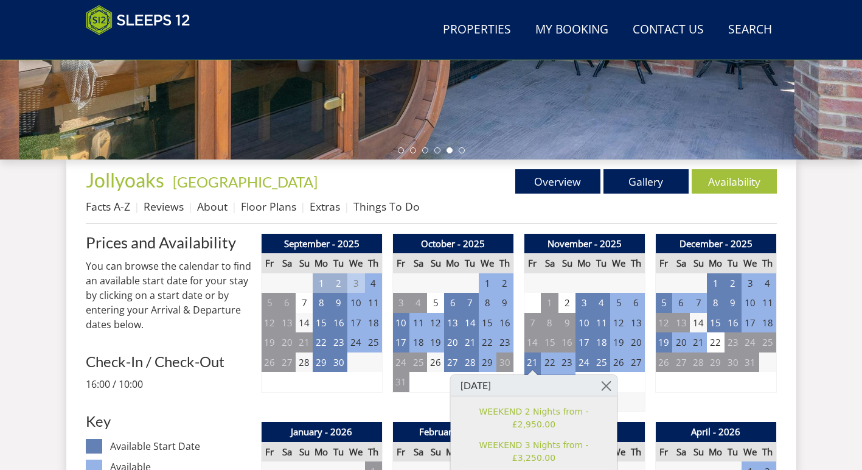
scroll to position [342, 0]
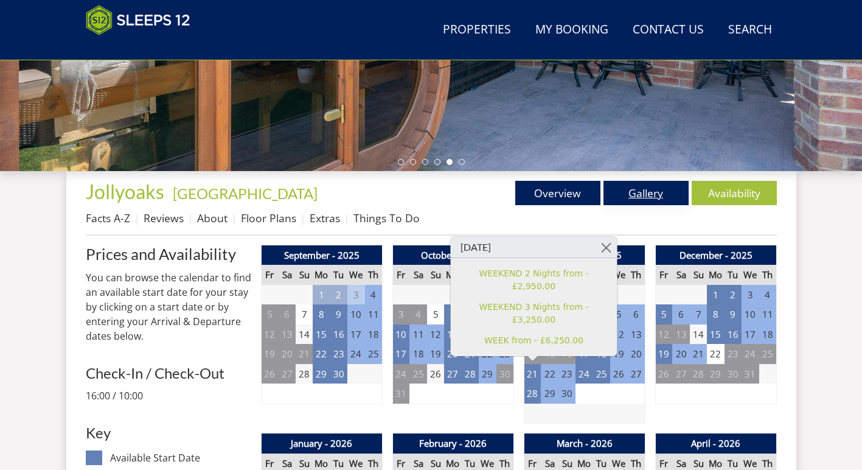
click at [624, 195] on link "Gallery" at bounding box center [645, 193] width 85 height 24
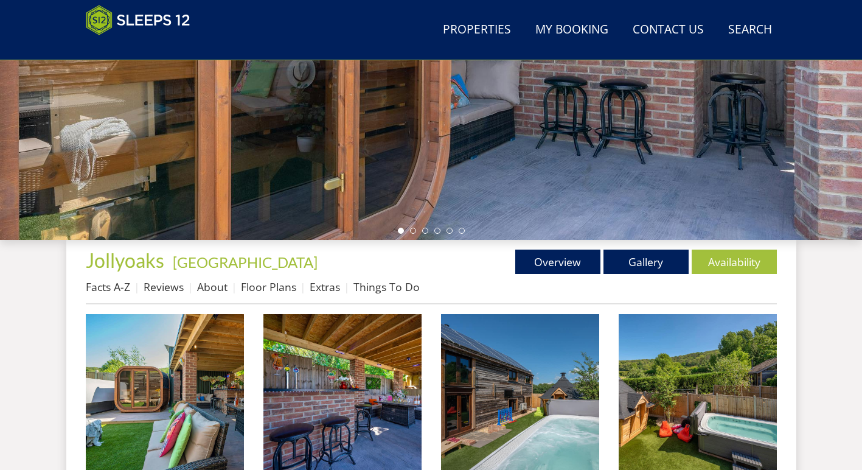
scroll to position [279, 0]
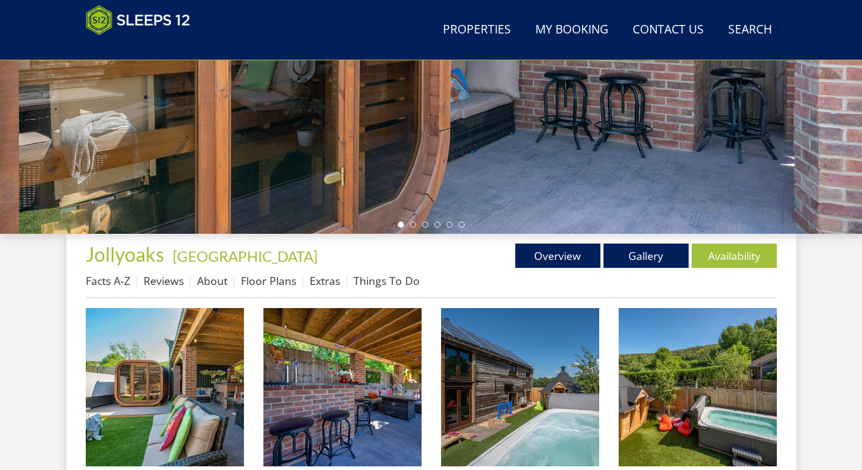
click at [650, 269] on div "Properties [GEOGRAPHIC_DATA] - [GEOGRAPHIC_DATA] Overview Gallery Availability …" at bounding box center [431, 270] width 691 height 55
click at [653, 260] on link "Gallery" at bounding box center [645, 255] width 85 height 24
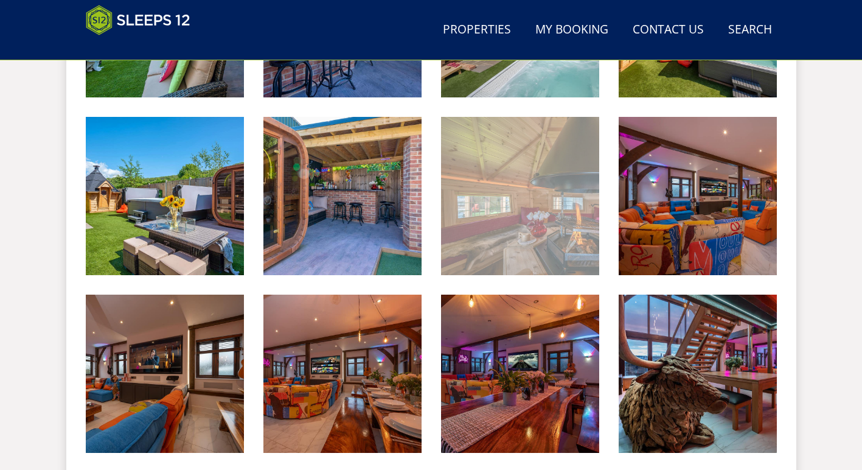
scroll to position [648, 0]
click at [557, 155] on img at bounding box center [520, 196] width 158 height 158
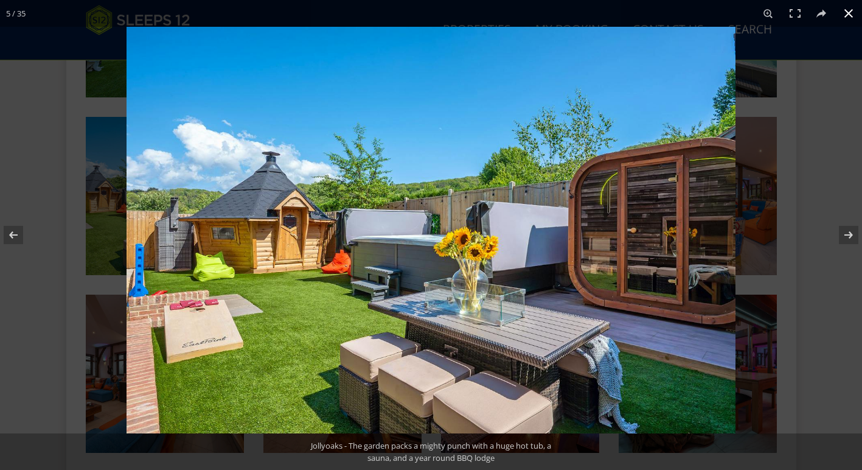
click at [846, 13] on button at bounding box center [848, 13] width 27 height 27
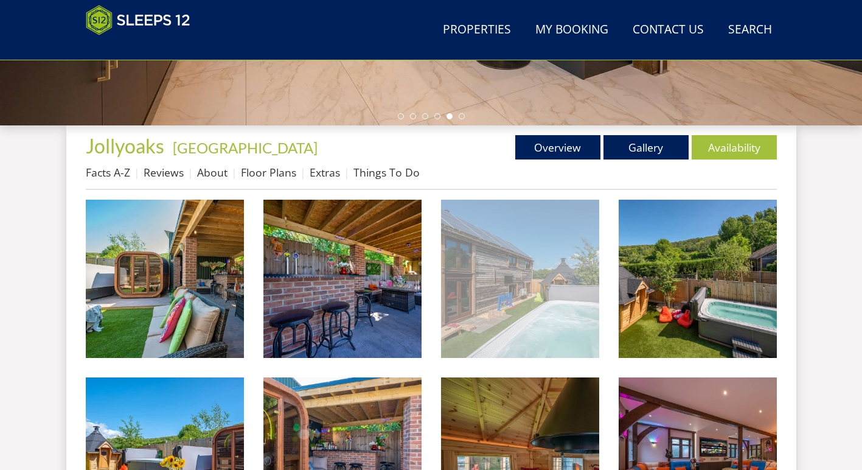
scroll to position [392, 0]
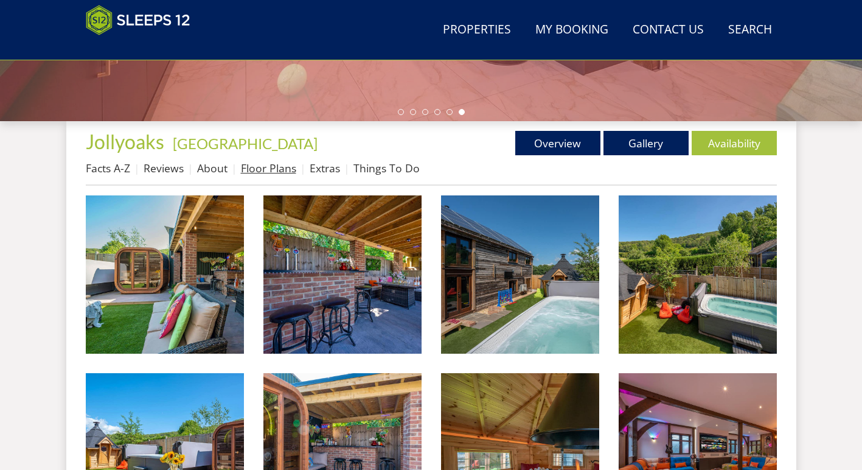
click at [266, 163] on link "Floor Plans" at bounding box center [268, 168] width 55 height 15
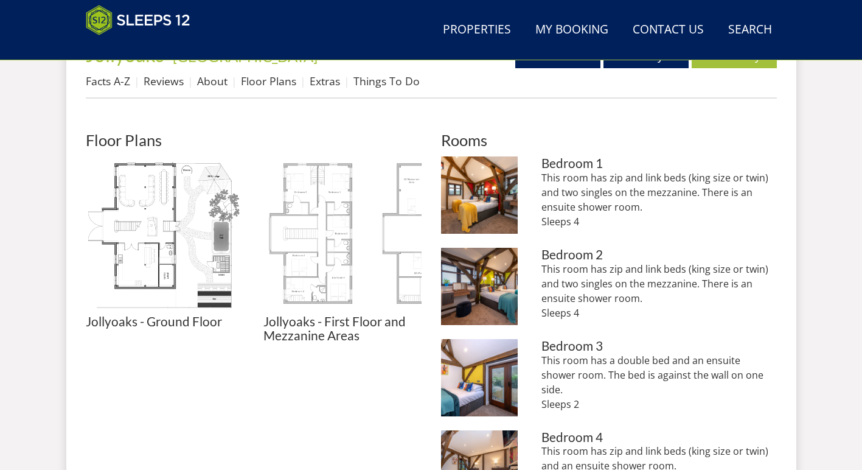
scroll to position [498, 0]
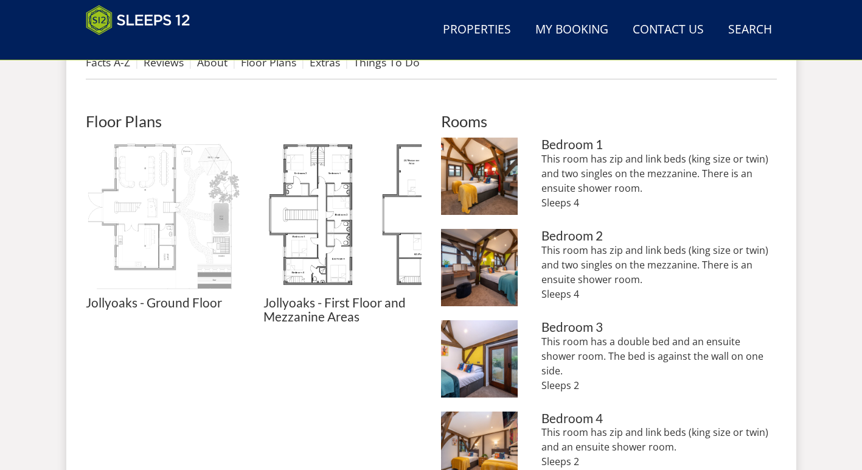
click at [148, 251] on img at bounding box center [165, 216] width 158 height 158
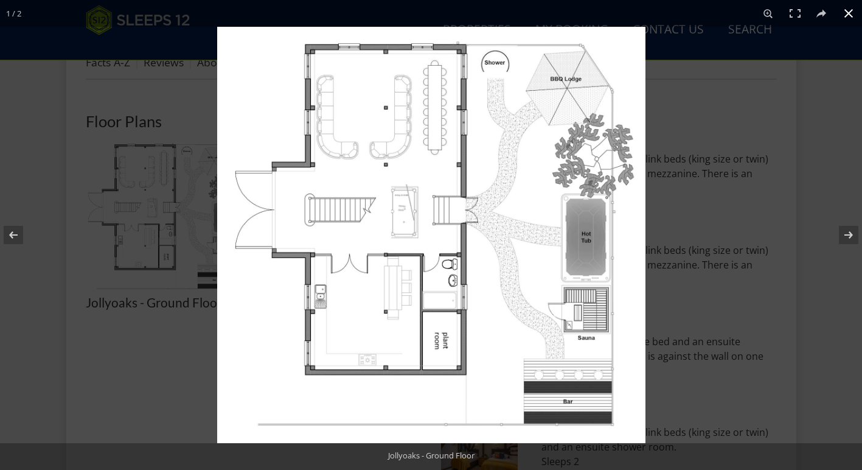
click at [691, 134] on div at bounding box center [648, 262] width 862 height 470
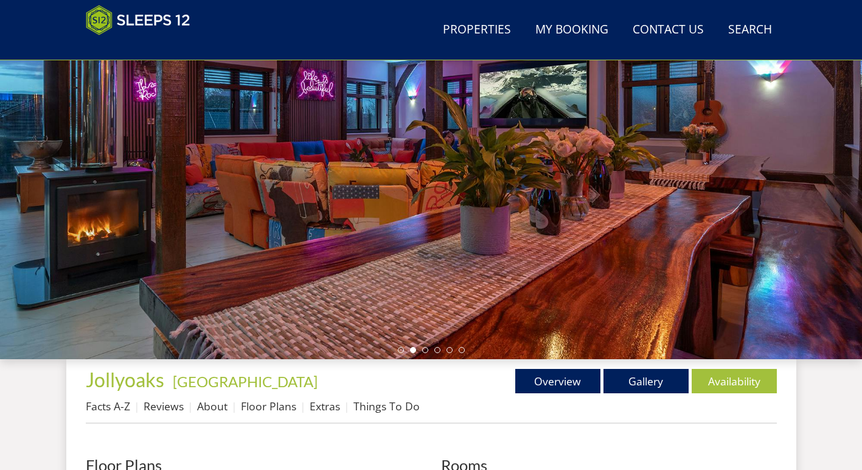
scroll to position [154, 0]
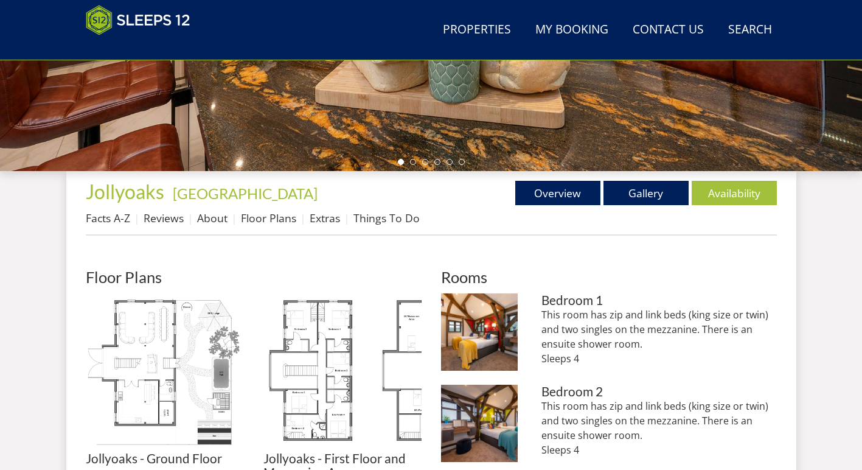
scroll to position [192, 0]
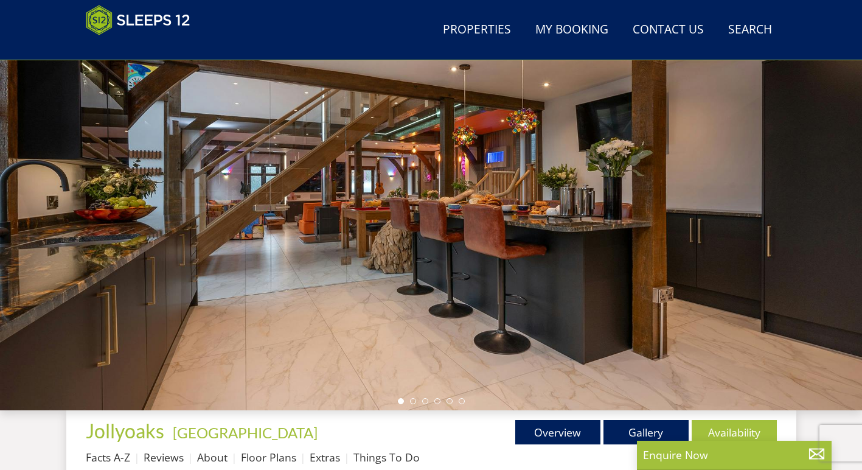
select select "12"
select select "6"
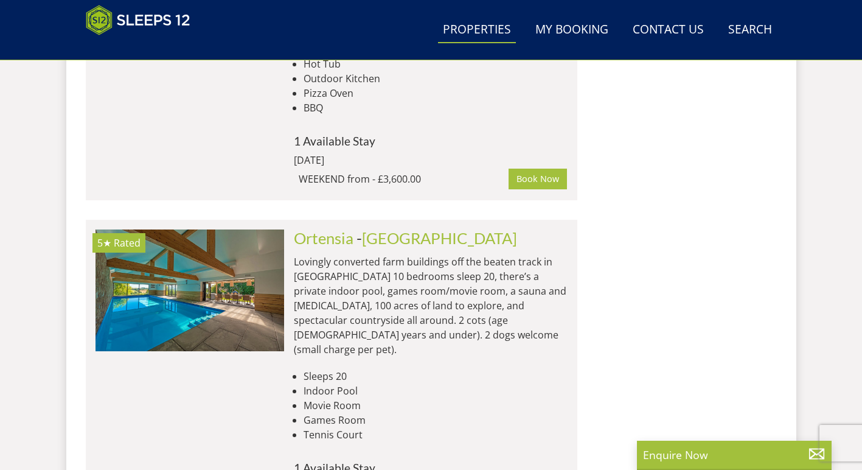
scroll to position [3427, 0]
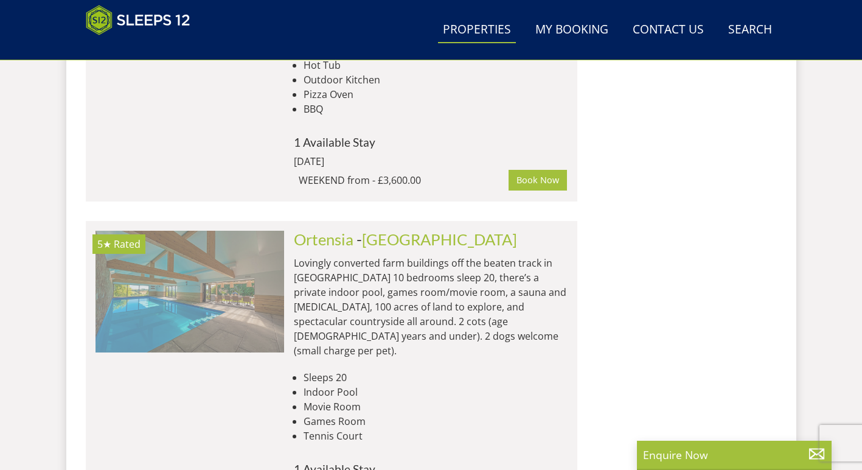
click at [227, 231] on img at bounding box center [189, 292] width 189 height 122
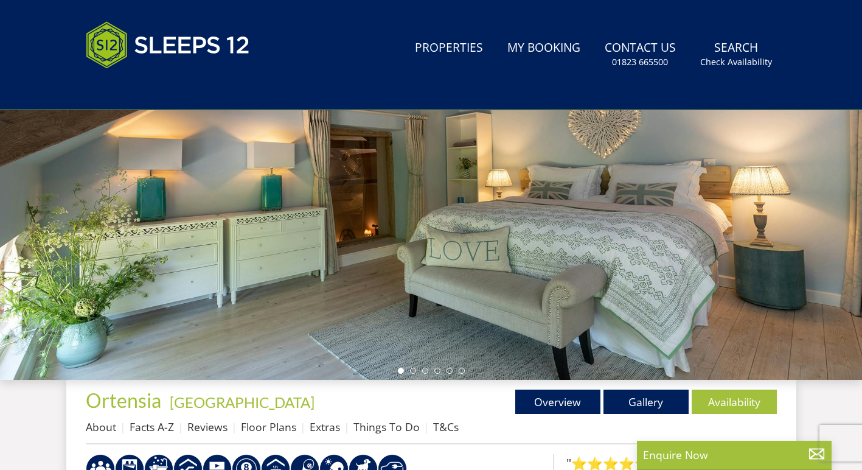
scroll to position [208, 0]
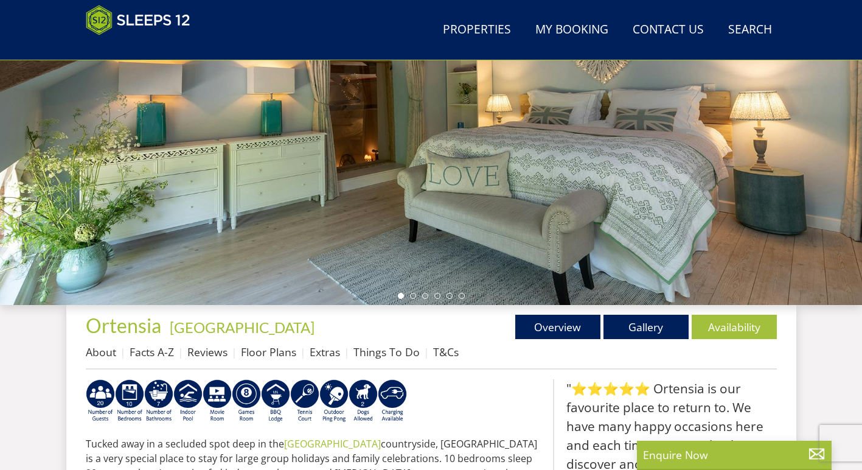
click at [734, 322] on link "Availability" at bounding box center [734, 326] width 85 height 24
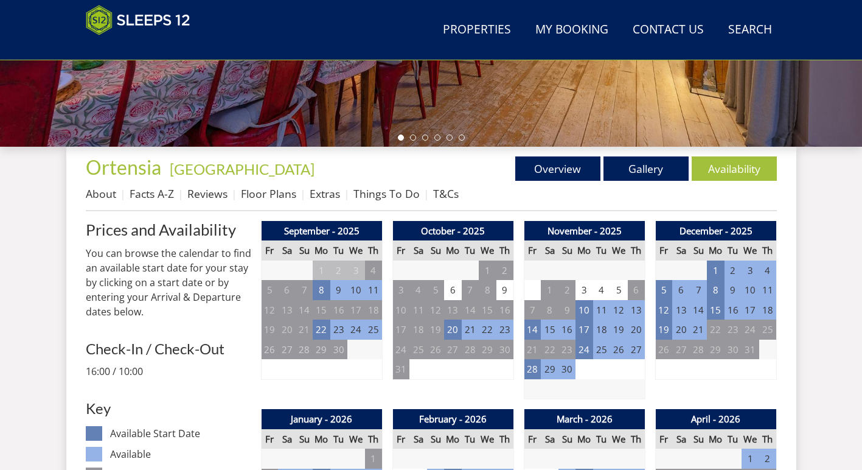
scroll to position [370, 0]
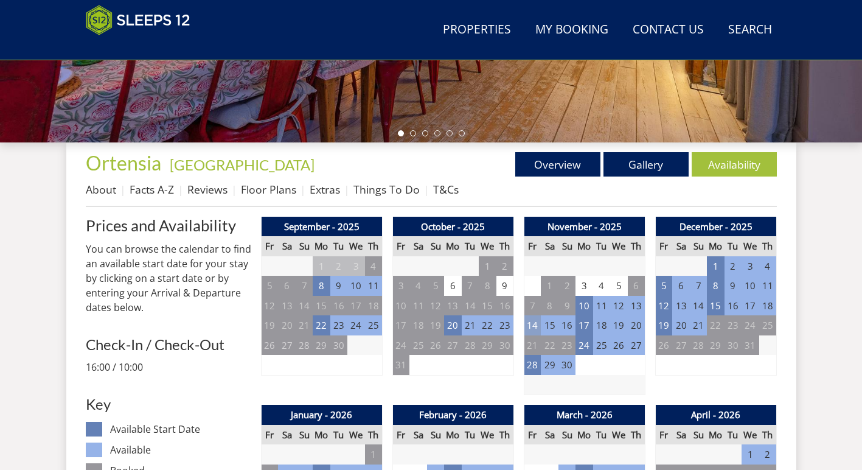
click at [530, 326] on td "14" at bounding box center [532, 325] width 17 height 20
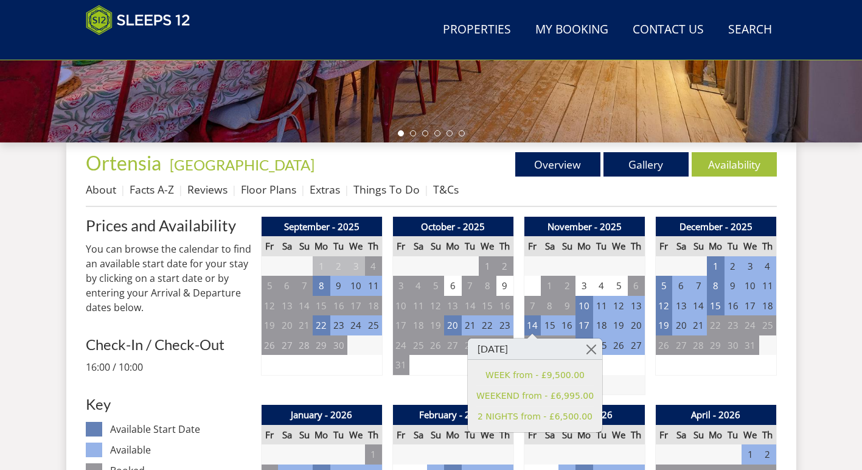
scroll to position [208, 0]
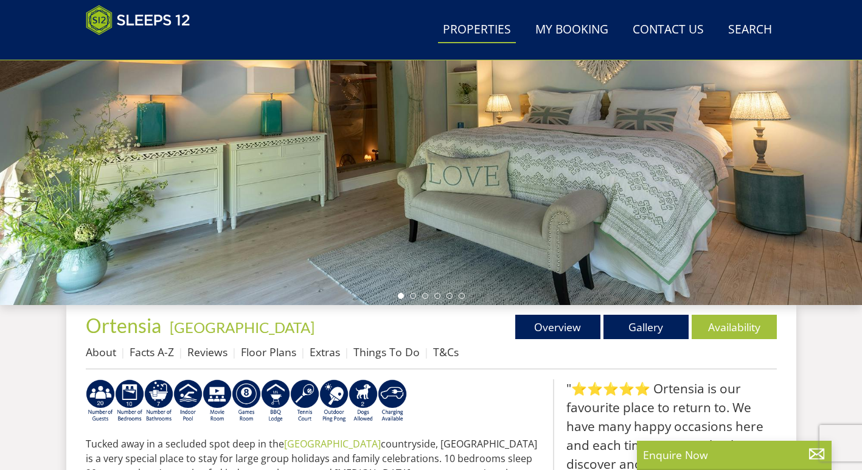
click at [484, 27] on link "Properties" at bounding box center [477, 29] width 78 height 27
select select "12"
select select "6"
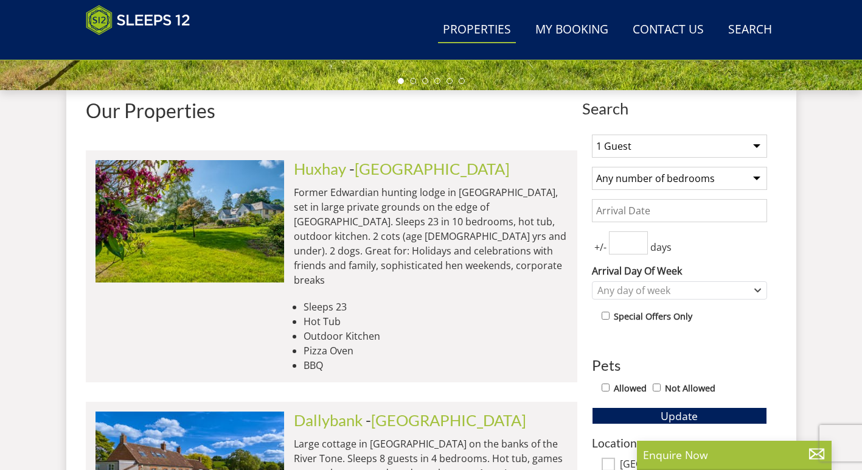
scroll to position [412, 0]
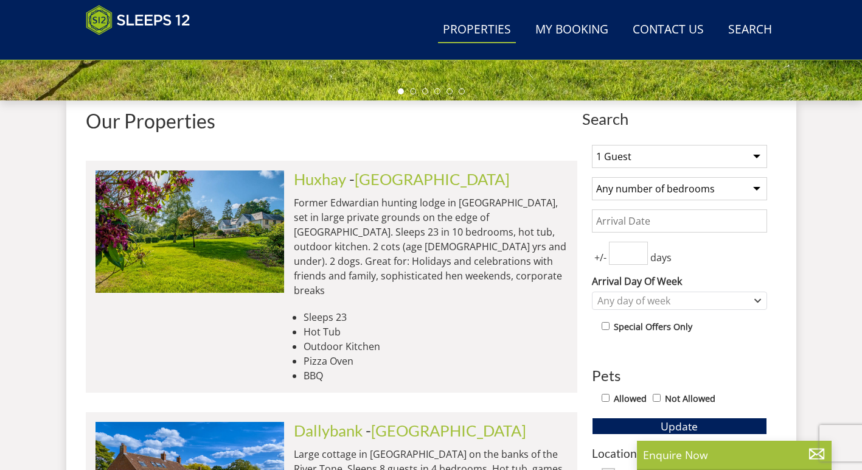
select select "14"
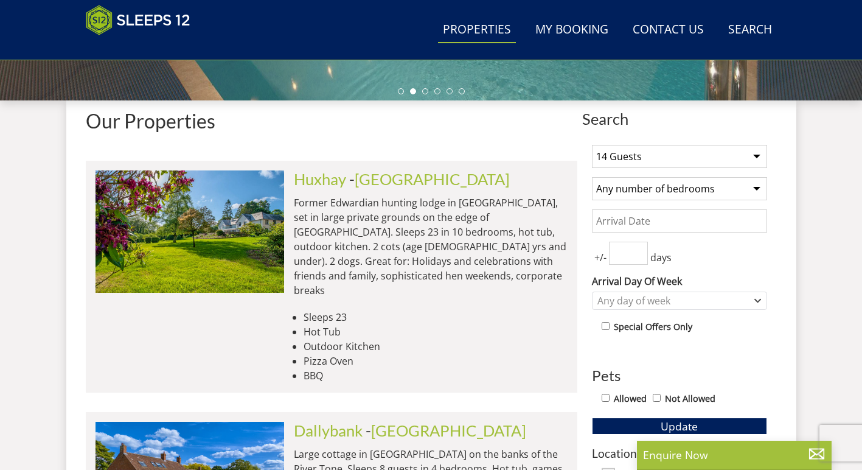
select select "7"
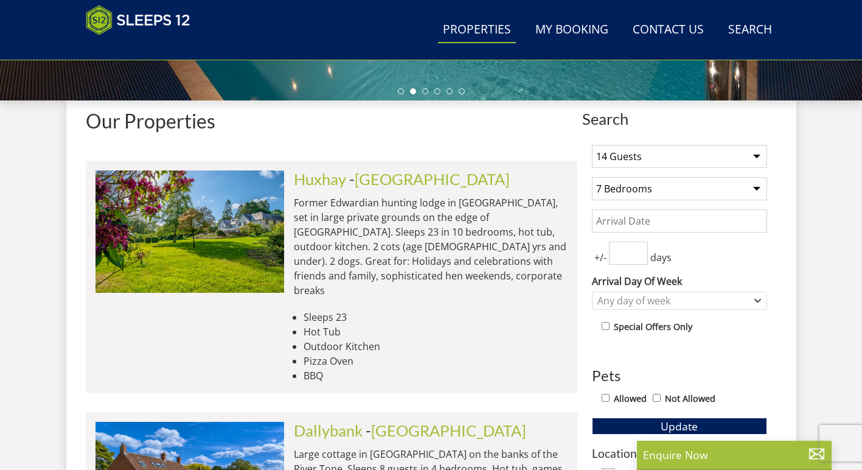
click at [661, 224] on input "Date" at bounding box center [679, 220] width 175 height 23
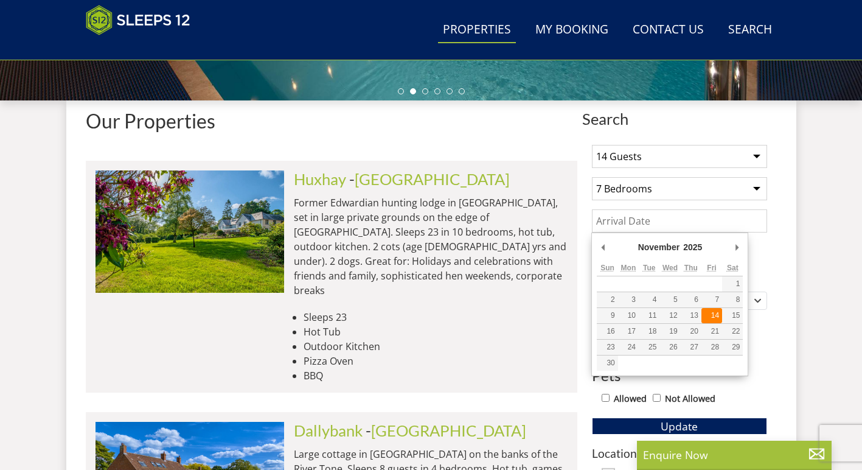
type input "[DATE]"
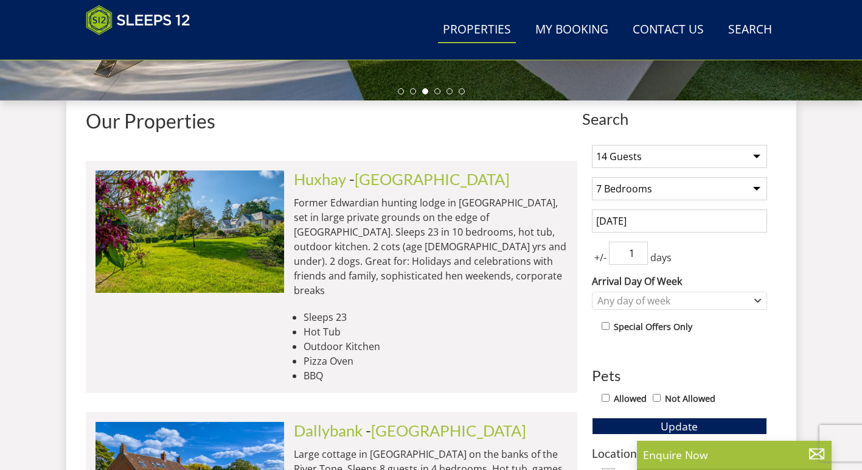
click at [638, 252] on input "1" at bounding box center [628, 252] width 39 height 23
type input "2"
click at [638, 252] on input "2" at bounding box center [628, 252] width 39 height 23
click at [676, 299] on div "Any day of week" at bounding box center [673, 300] width 158 height 13
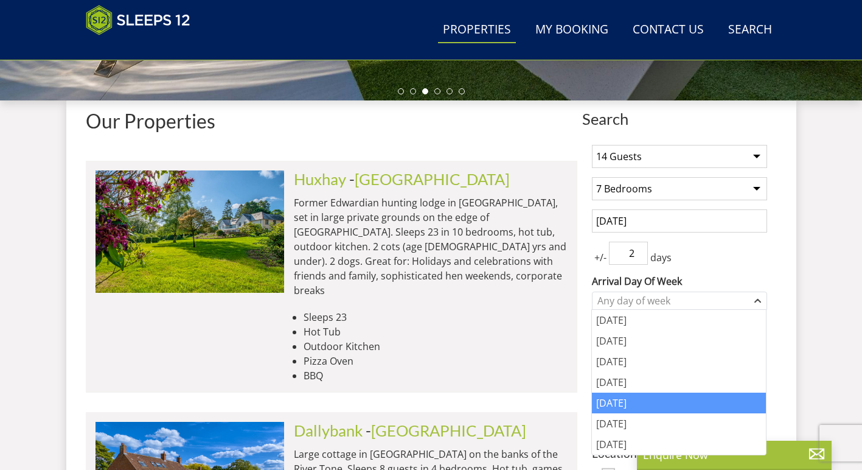
click at [653, 401] on div "[DATE]" at bounding box center [679, 402] width 174 height 21
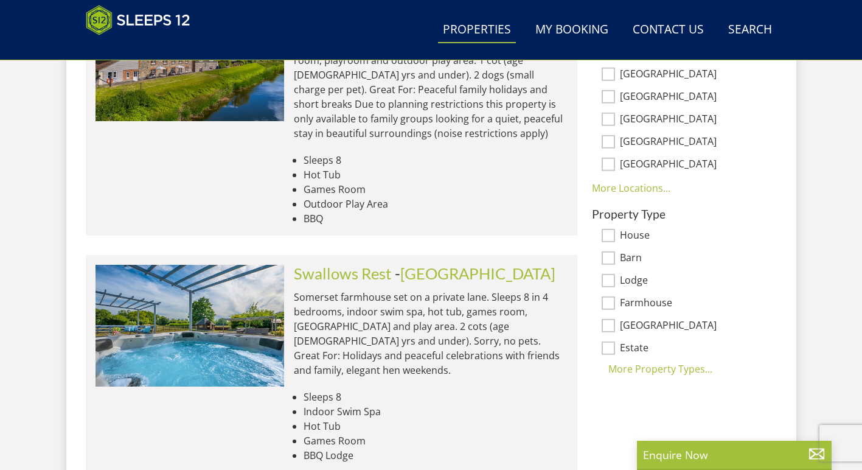
scroll to position [837, 0]
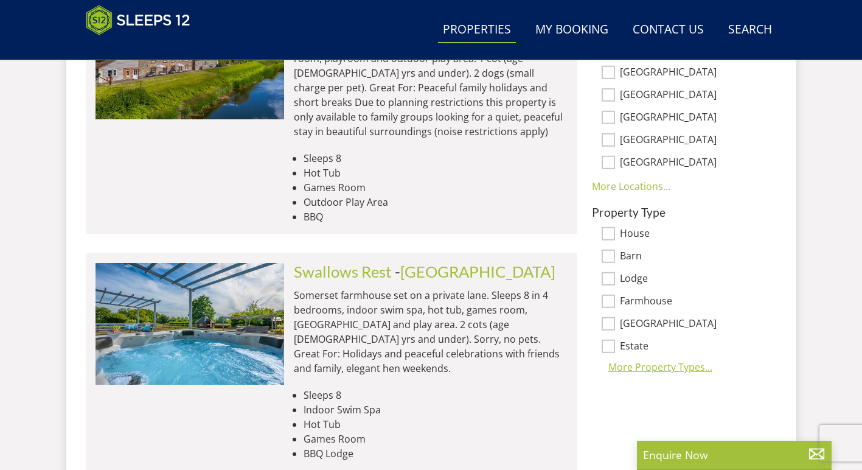
click at [693, 371] on div "More Property Types..." at bounding box center [679, 366] width 175 height 15
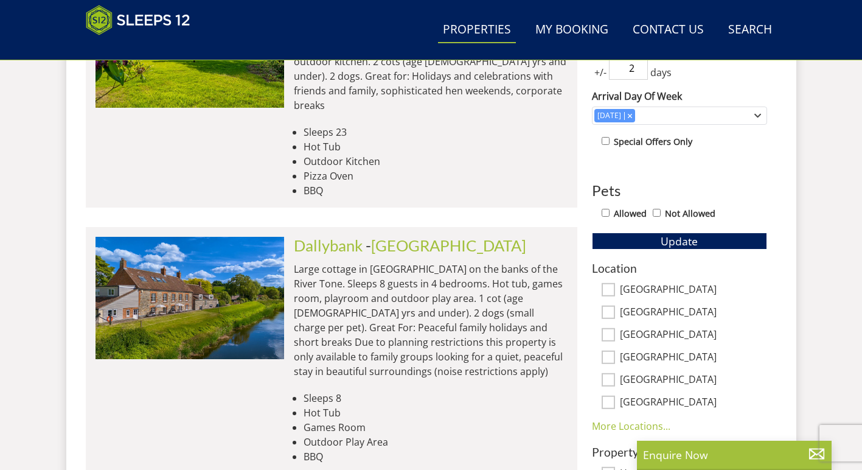
scroll to position [594, 0]
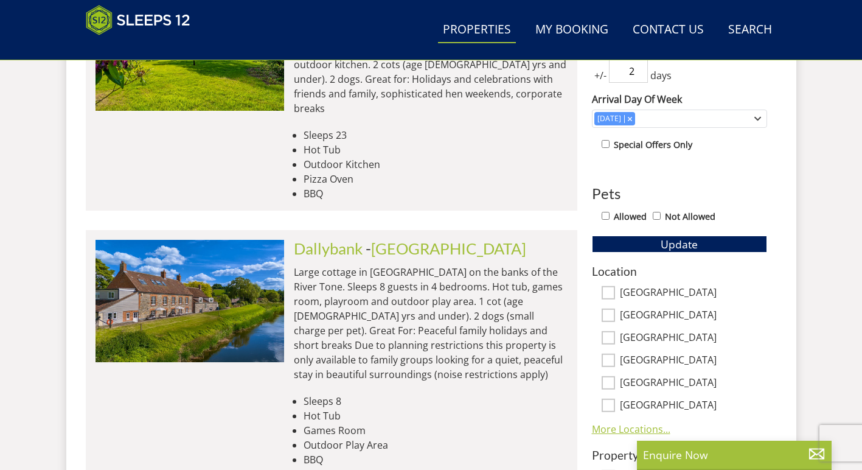
click at [639, 430] on link "More Locations..." at bounding box center [631, 428] width 78 height 13
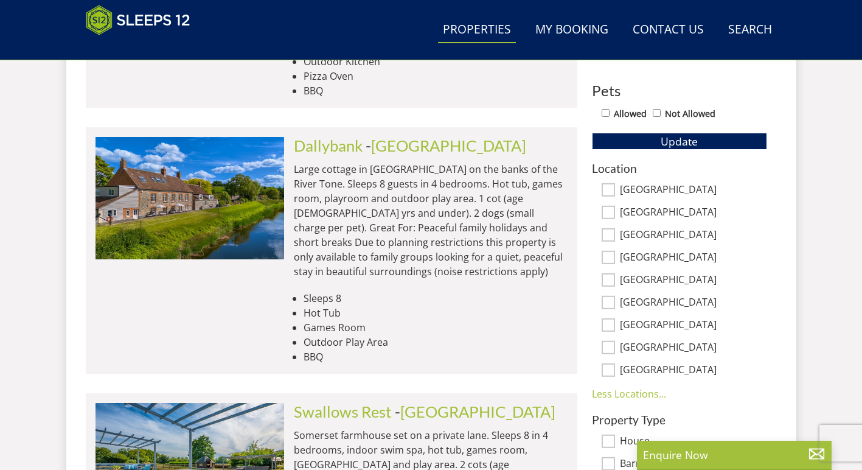
scroll to position [679, 0]
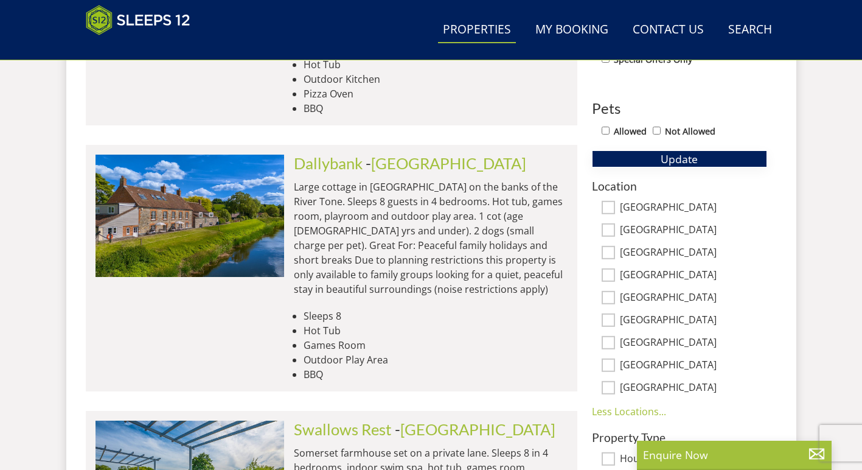
click at [647, 158] on button "Update" at bounding box center [679, 158] width 175 height 17
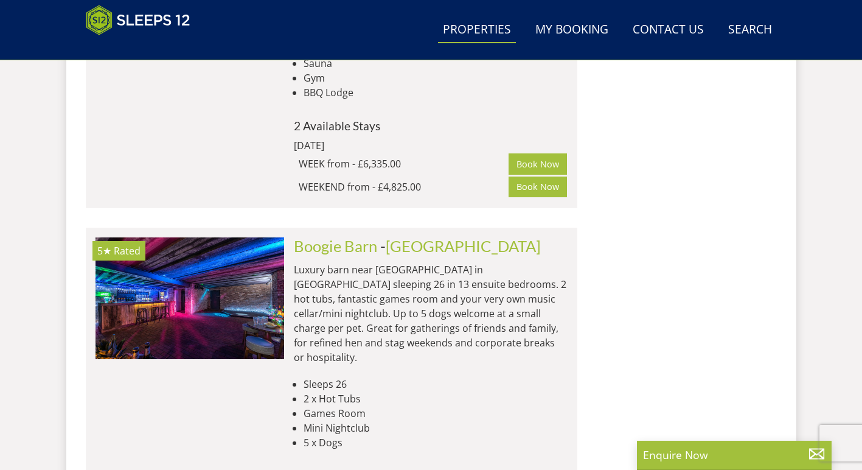
scroll to position [2207, 0]
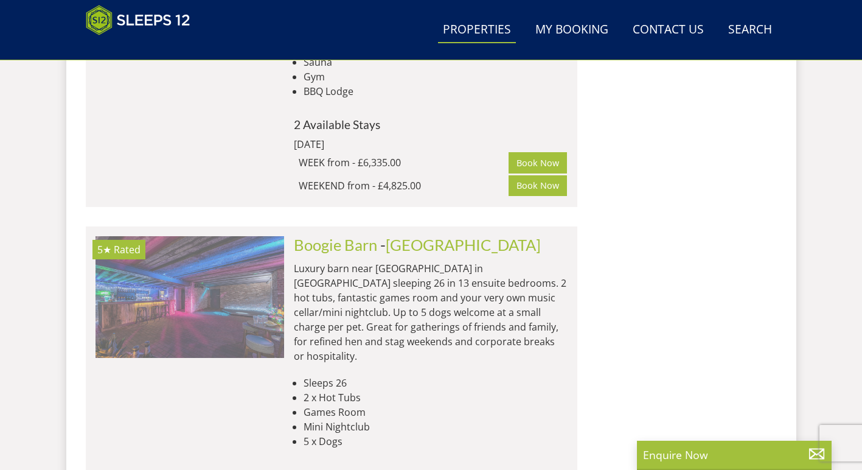
click at [251, 236] on img at bounding box center [189, 297] width 189 height 122
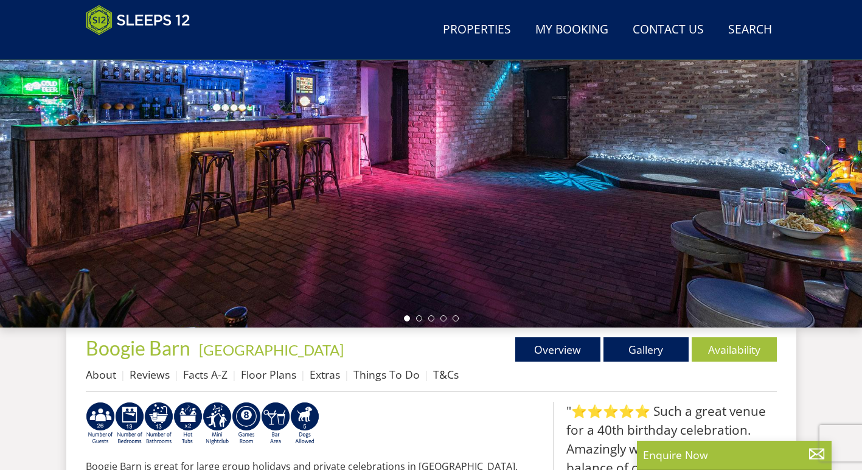
scroll to position [187, 0]
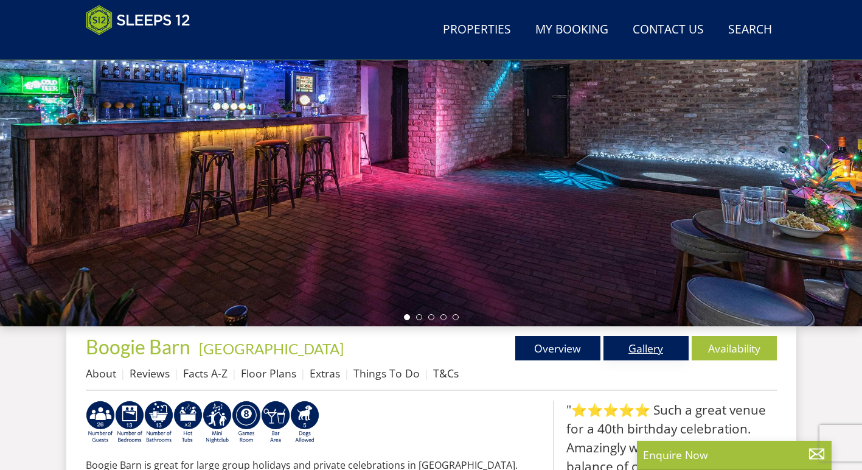
click at [654, 355] on link "Gallery" at bounding box center [645, 348] width 85 height 24
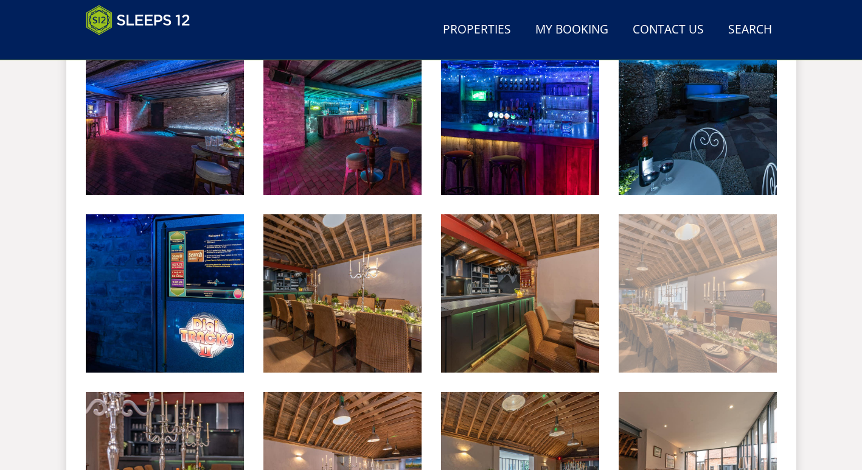
scroll to position [553, 0]
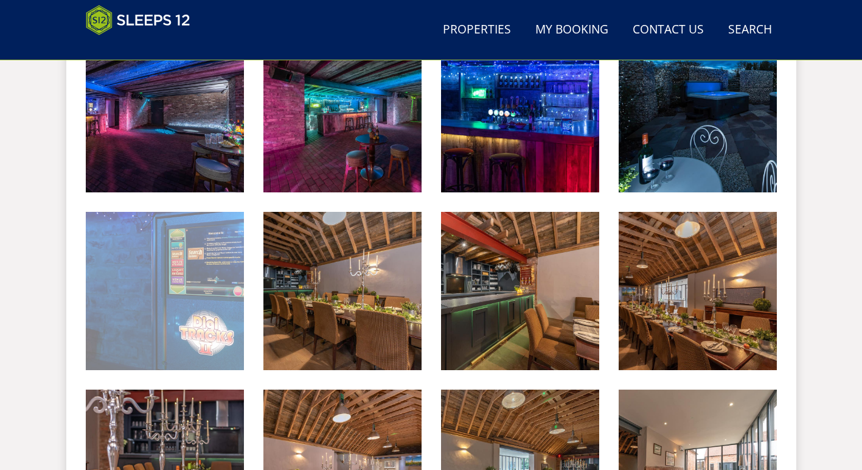
click at [175, 300] on img at bounding box center [165, 291] width 158 height 158
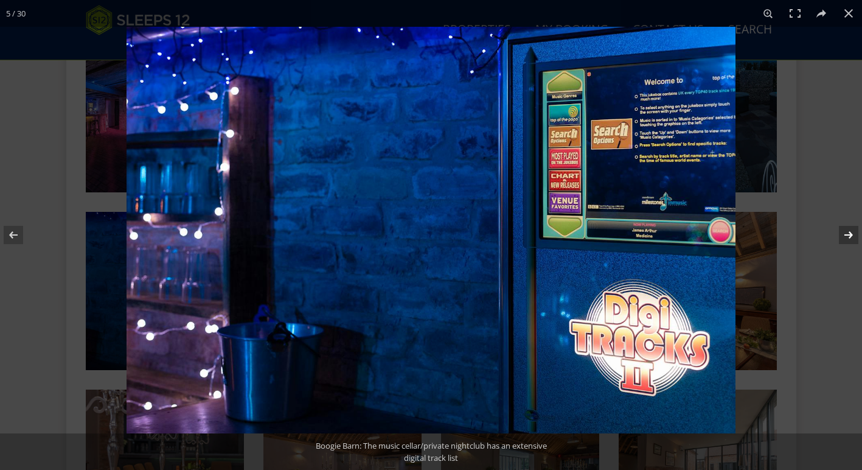
click at [847, 232] on button at bounding box center [840, 234] width 43 height 61
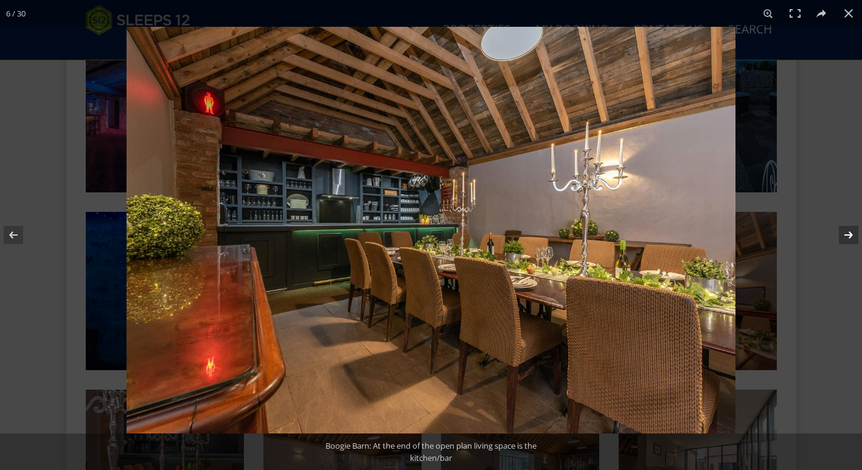
click at [847, 232] on button at bounding box center [840, 234] width 43 height 61
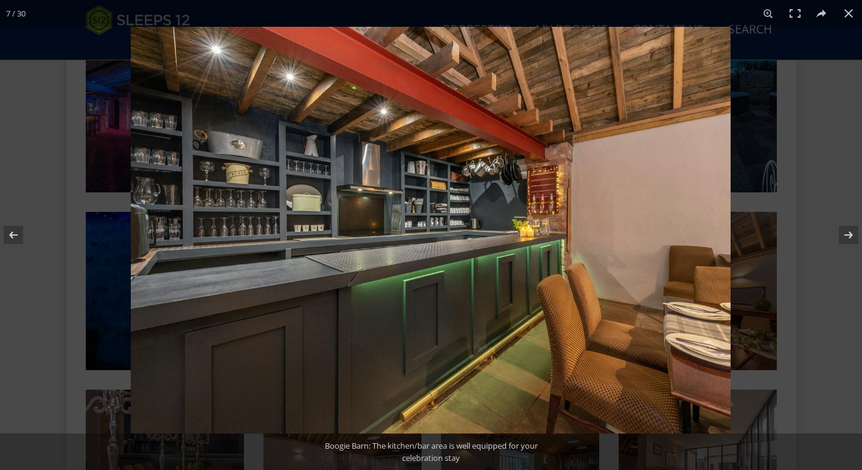
click at [825, 144] on div at bounding box center [562, 262] width 862 height 470
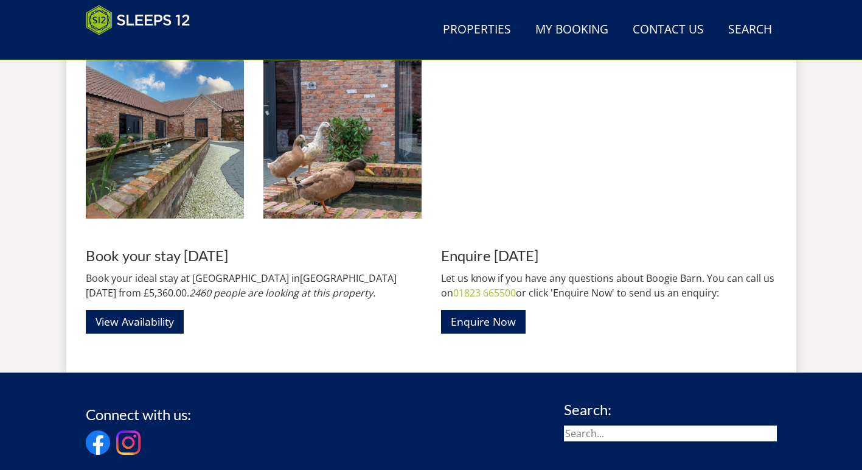
scroll to position [1786, 0]
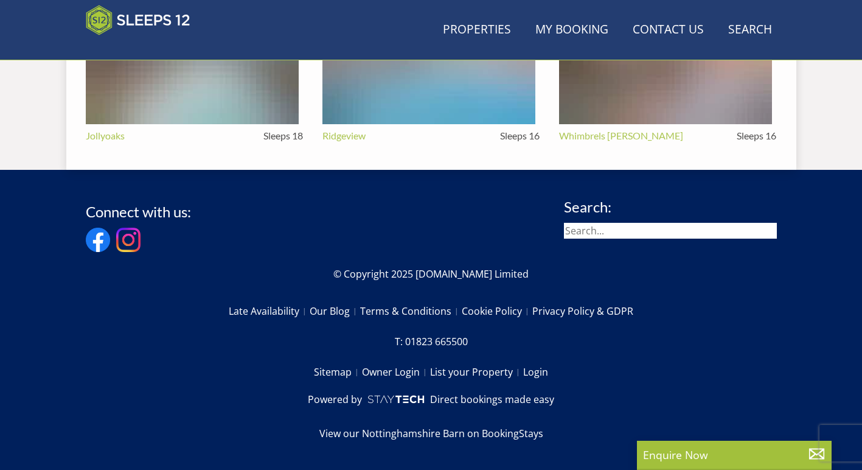
scroll to position [187, 0]
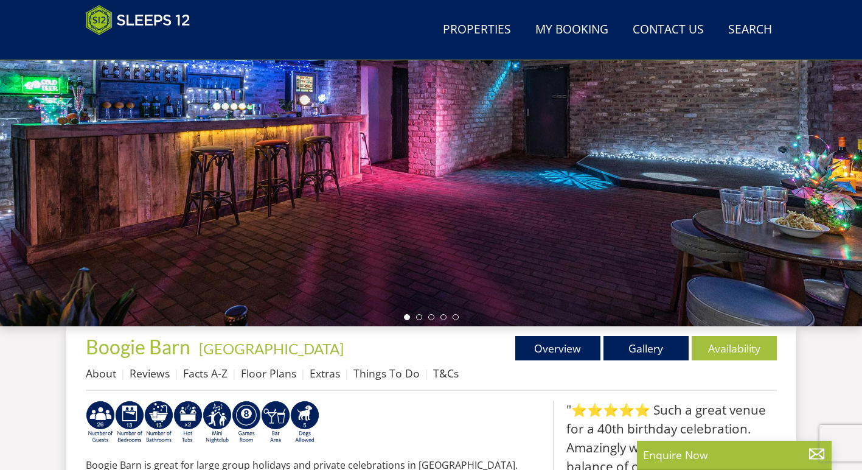
select select "14"
select select "7"
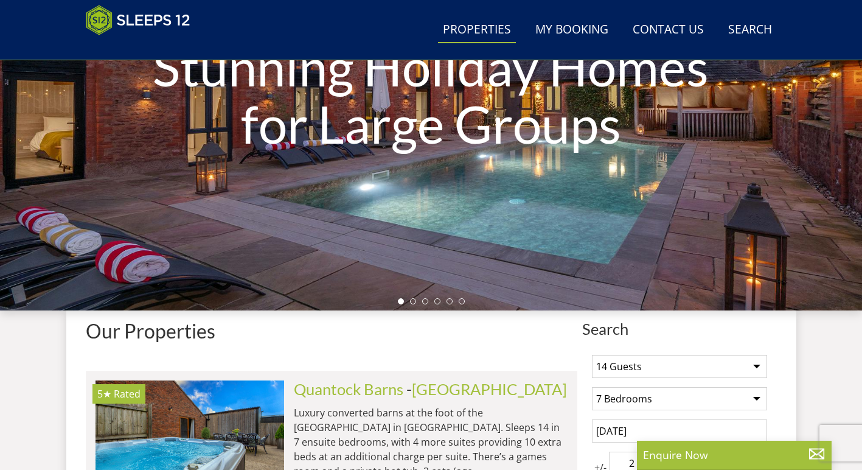
scroll to position [203, 0]
